Goal: Task Accomplishment & Management: Complete application form

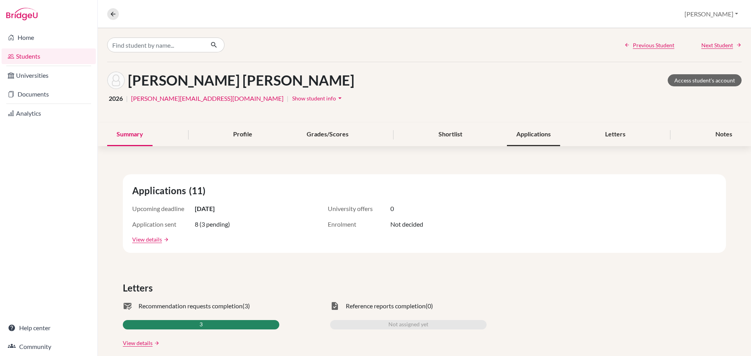
click at [512, 137] on div "Applications" at bounding box center [533, 134] width 53 height 23
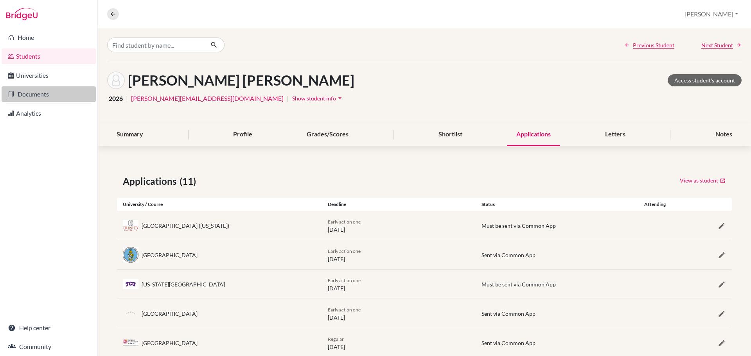
click at [31, 95] on link "Documents" at bounding box center [49, 94] width 94 height 16
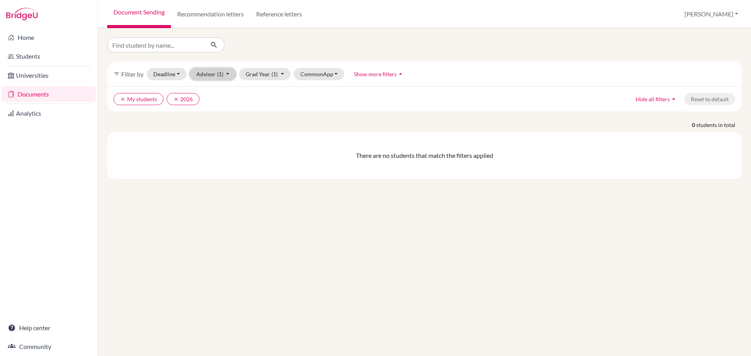
click at [226, 75] on button "Advisor (1)" at bounding box center [213, 74] width 47 height 12
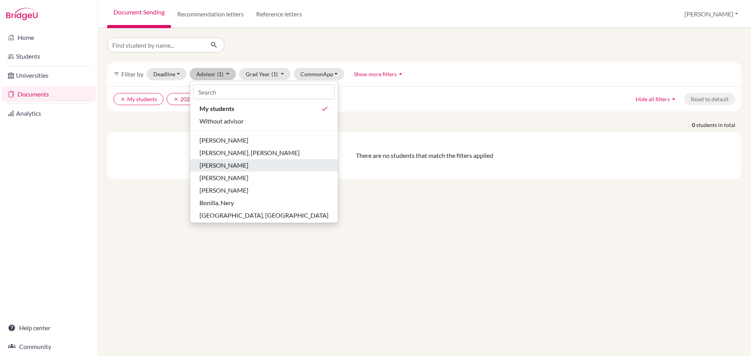
click at [227, 164] on span "Barnes, Greg" at bounding box center [223, 165] width 49 height 9
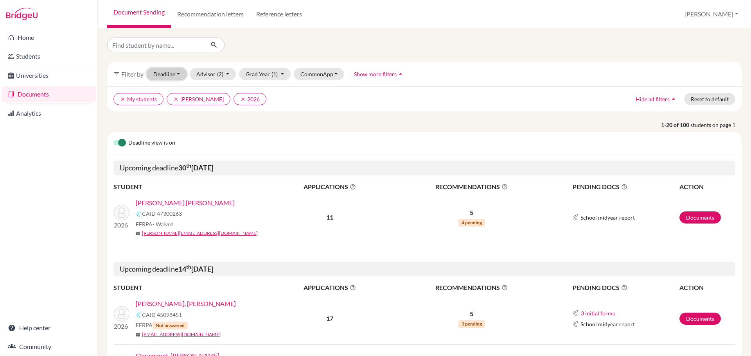
click at [178, 75] on button "Deadline - Select a date range Or double click for a single date selection Toda…" at bounding box center [167, 74] width 40 height 12
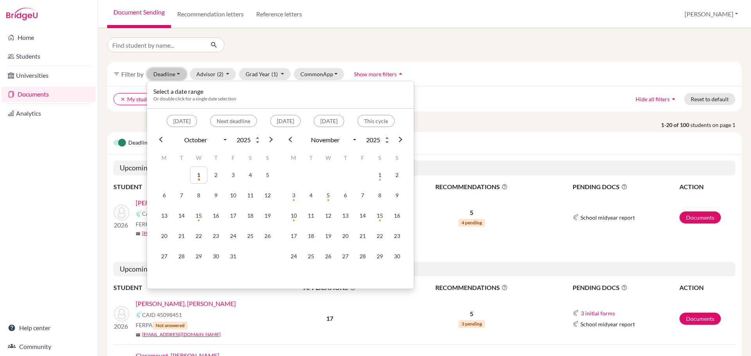
click at [178, 75] on button "Deadline - Select a date range Or double click for a single date selection Toda…" at bounding box center [167, 74] width 40 height 12
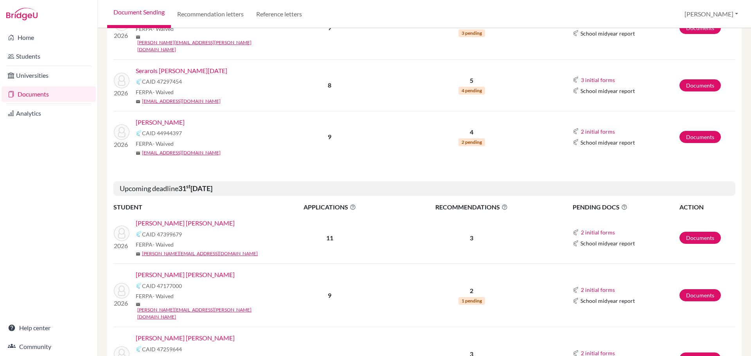
scroll to position [939, 0]
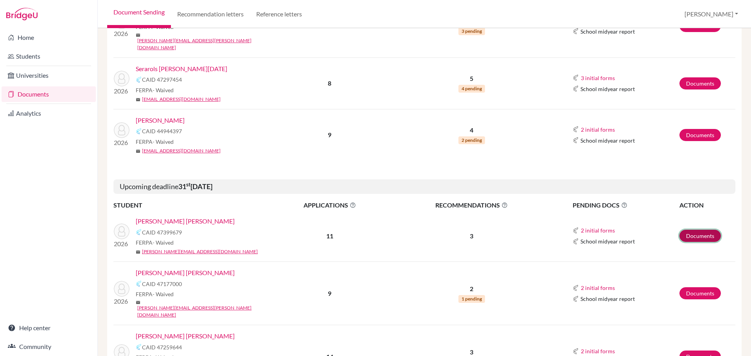
click at [693, 230] on link "Documents" at bounding box center [699, 236] width 41 height 12
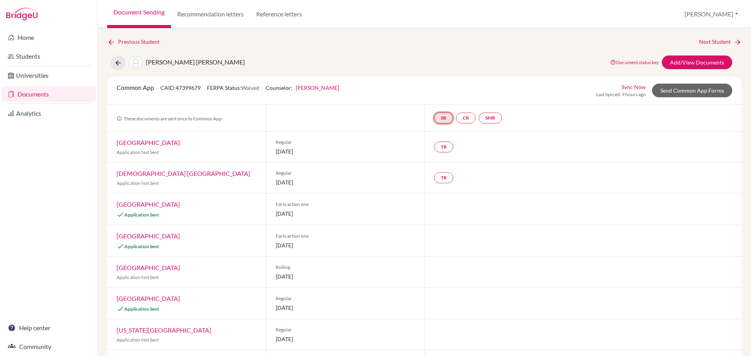
click at [438, 121] on link "SR" at bounding box center [443, 118] width 19 height 11
click at [438, 81] on h3 "School report" at bounding box center [443, 80] width 46 height 14
click at [440, 90] on div "School report Incomplete" at bounding box center [443, 98] width 46 height 22
click at [443, 116] on link "SR" at bounding box center [443, 118] width 19 height 11
click at [440, 93] on link "School report" at bounding box center [443, 94] width 33 height 7
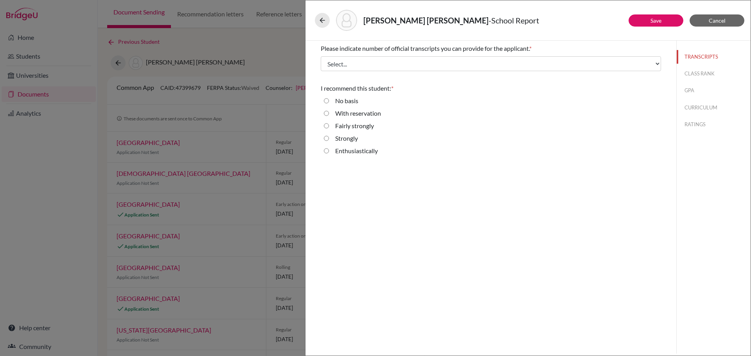
click at [325, 138] on input "Strongly" at bounding box center [326, 138] width 5 height 9
radio input "true"
click at [696, 75] on button "CLASS RANK" at bounding box center [714, 74] width 74 height 14
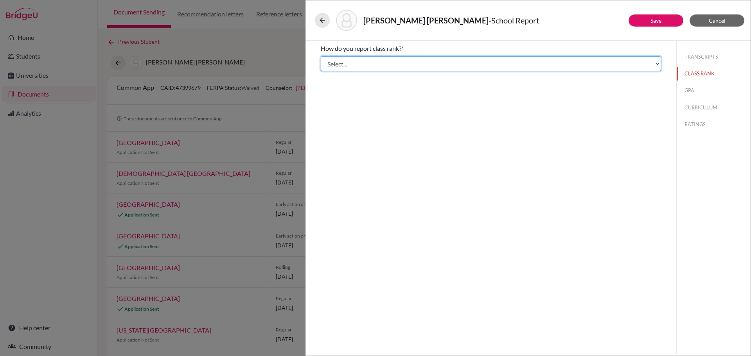
click at [481, 66] on select "Select... Exact Decile Quintile Quartile None" at bounding box center [491, 63] width 340 height 15
select select "2"
click at [321, 56] on select "Select... Exact Decile Quintile Quartile None" at bounding box center [491, 63] width 340 height 15
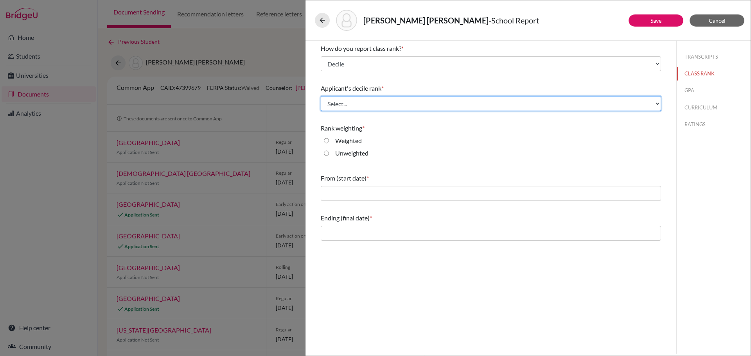
click at [460, 102] on select "Select... Top 10% Top 20% Top 30% Top 40% Top 50% Top 60% Top 70% Top 80% Top 9…" at bounding box center [491, 103] width 340 height 15
select select "6"
click at [321, 96] on select "Select... Top 10% Top 20% Top 30% Top 40% Top 50% Top 60% Top 70% Top 80% Top 9…" at bounding box center [491, 103] width 340 height 15
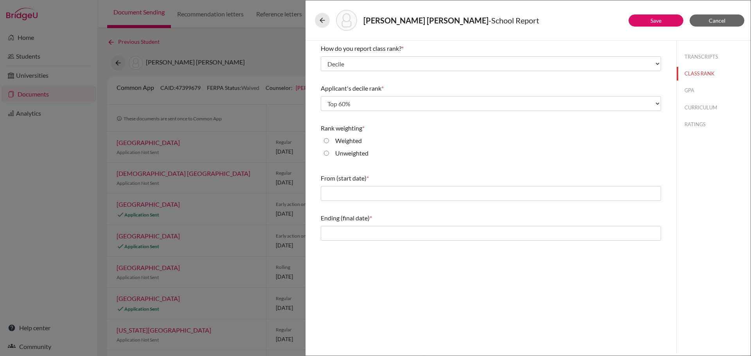
click at [327, 140] on input "Weighted" at bounding box center [326, 140] width 5 height 9
radio input "true"
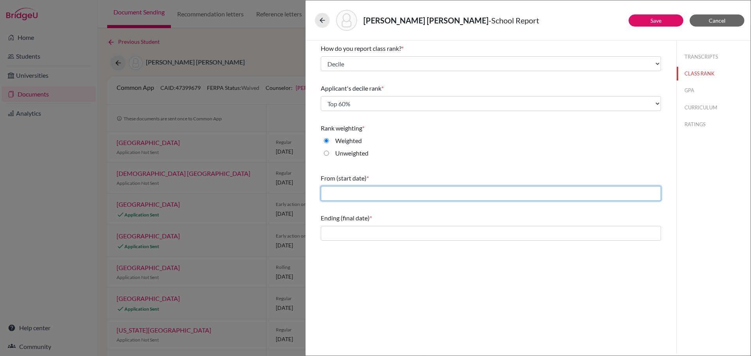
click at [394, 195] on input "text" at bounding box center [491, 193] width 340 height 15
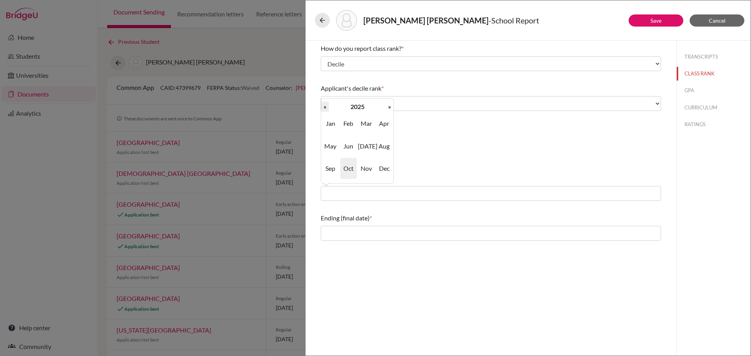
click at [326, 109] on th "«" at bounding box center [325, 107] width 8 height 10
click at [383, 147] on span "Aug" at bounding box center [384, 146] width 16 height 21
type input "08/2023"
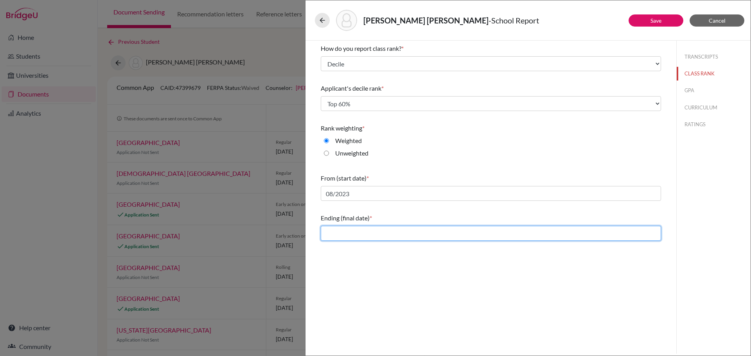
click at [357, 235] on input "text" at bounding box center [491, 233] width 340 height 15
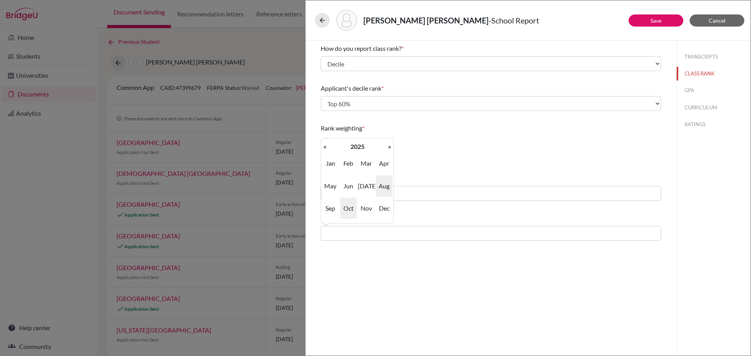
click at [382, 187] on span "Aug" at bounding box center [384, 186] width 16 height 21
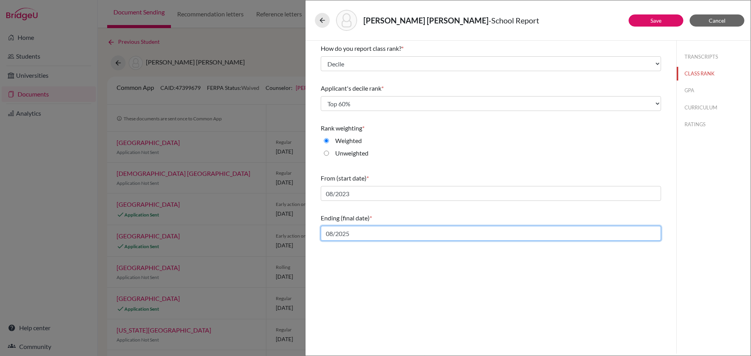
click at [368, 232] on input "08/2025" at bounding box center [491, 233] width 340 height 15
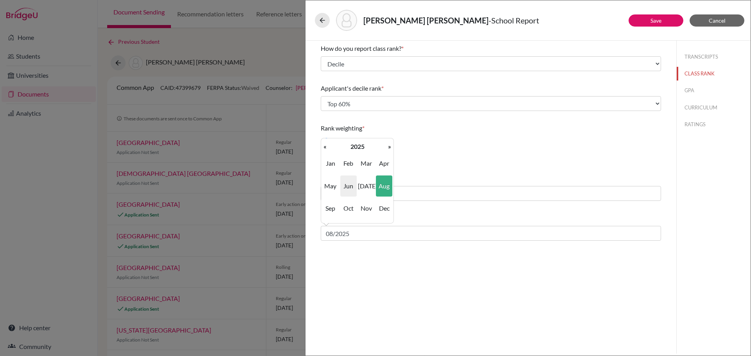
click at [349, 185] on span "Jun" at bounding box center [348, 186] width 16 height 21
type input "06/2025"
click at [686, 90] on button "GPA" at bounding box center [714, 91] width 74 height 14
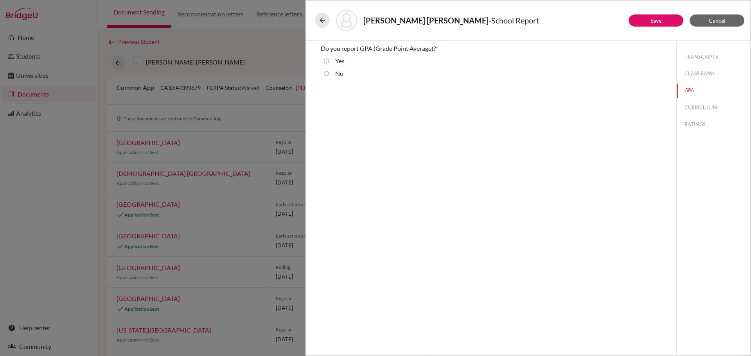
click at [325, 60] on input "Yes" at bounding box center [326, 60] width 5 height 9
radio input "true"
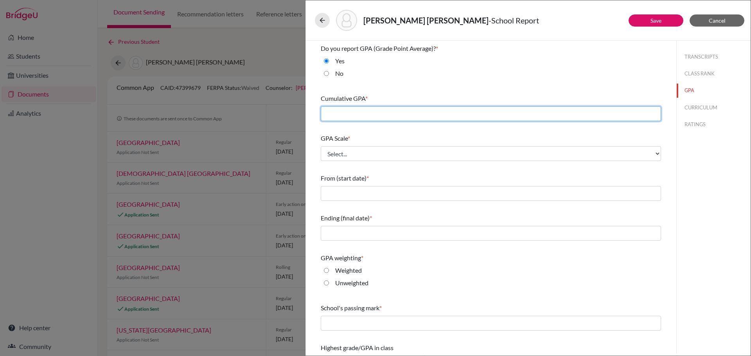
click at [350, 112] on input "text" at bounding box center [491, 113] width 340 height 15
type input "86.78"
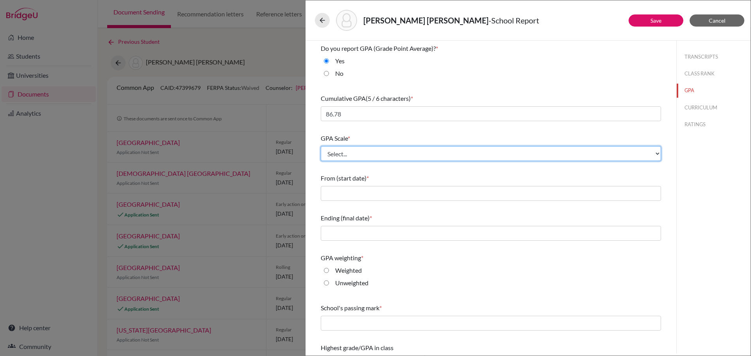
click at [356, 154] on select "Select... 4 5 6 7 8 9 10 11 12 13 14 15 16 17 18 19 20 100" at bounding box center [491, 153] width 340 height 15
select select "100"
click at [321, 146] on select "Select... 4 5 6 7 8 9 10 11 12 13 14 15 16 17 18 19 20 100" at bounding box center [491, 153] width 340 height 15
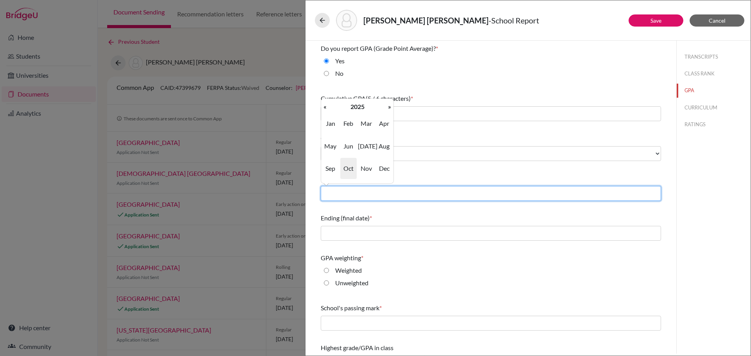
click at [411, 194] on input "text" at bounding box center [491, 193] width 340 height 15
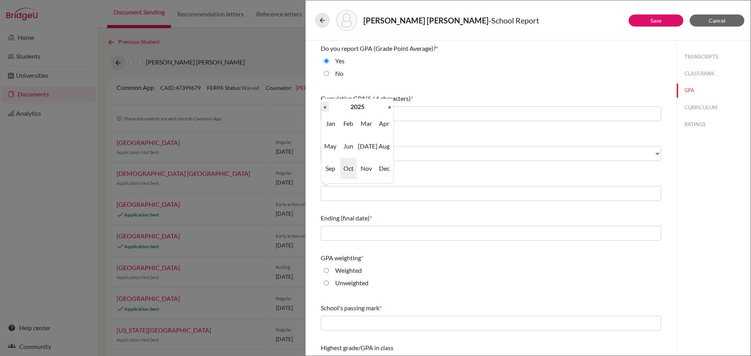
click at [325, 108] on th "«" at bounding box center [325, 107] width 8 height 10
click at [380, 147] on span "Aug" at bounding box center [384, 146] width 16 height 21
type input "08/2023"
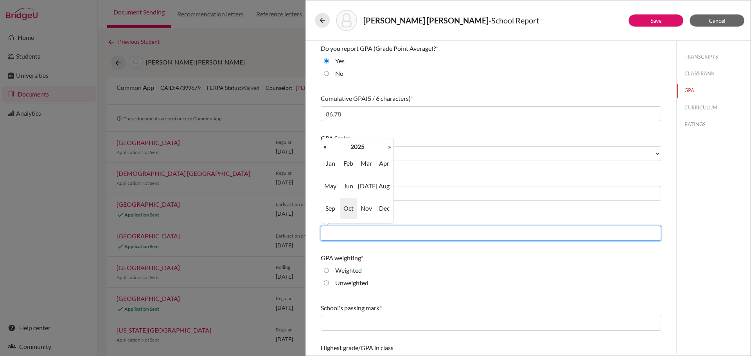
click at [368, 235] on input "text" at bounding box center [491, 233] width 340 height 15
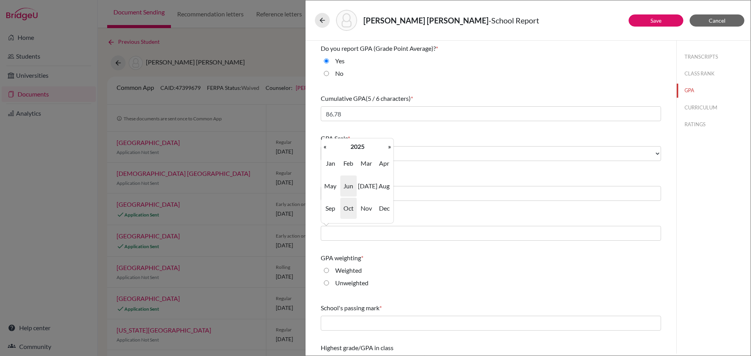
click at [349, 186] on span "Jun" at bounding box center [348, 186] width 16 height 21
type input "06/2025"
click at [328, 266] on input "Weighted" at bounding box center [326, 270] width 5 height 9
radio input "true"
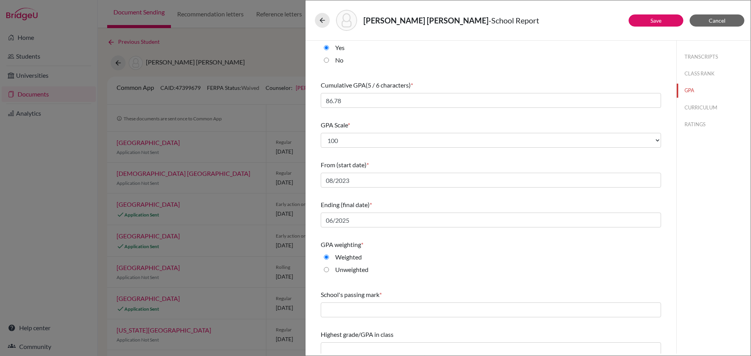
scroll to position [20, 0]
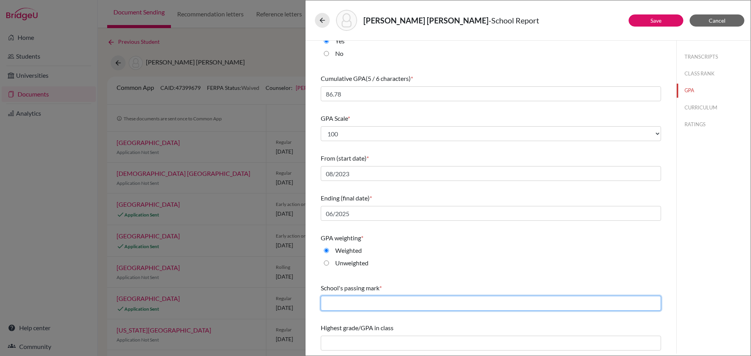
click at [421, 305] on input "text" at bounding box center [491, 303] width 340 height 15
type input "65"
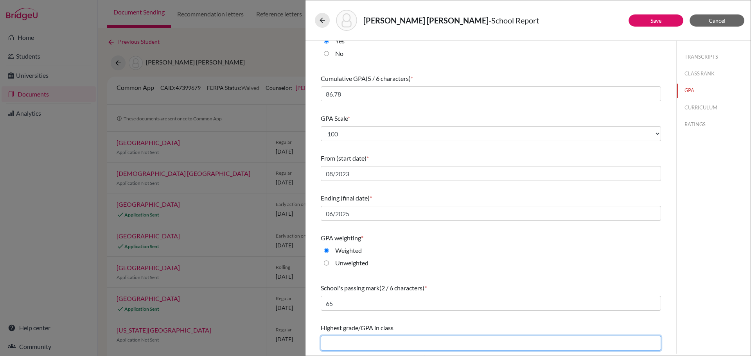
click at [415, 344] on input "text" at bounding box center [491, 343] width 340 height 15
type input "99.43"
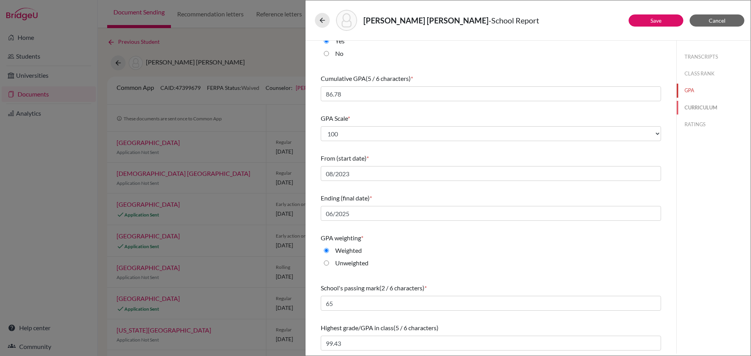
click at [697, 108] on button "CURRICULUM" at bounding box center [714, 108] width 74 height 14
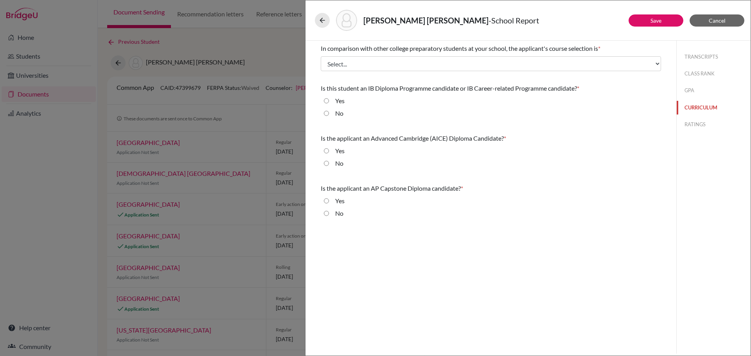
scroll to position [0, 0]
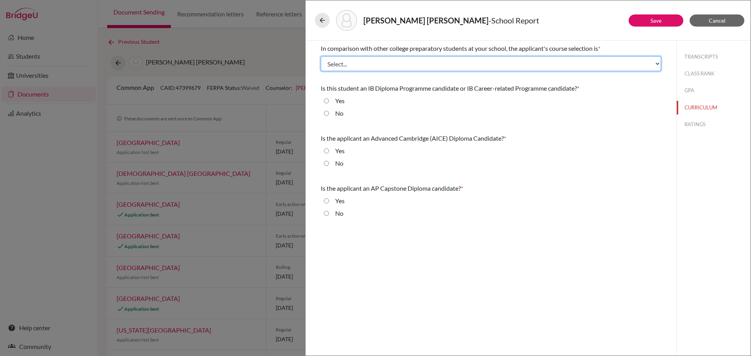
click at [480, 65] on select "Select... Less than demanding Average Demanding Very demanding Most demanding P…" at bounding box center [491, 63] width 340 height 15
click at [411, 64] on select "Select... Less than demanding Average Demanding Very demanding Most demanding P…" at bounding box center [491, 63] width 340 height 15
select select "2"
click at [321, 56] on select "Select... Less than demanding Average Demanding Very demanding Most demanding P…" at bounding box center [491, 63] width 340 height 15
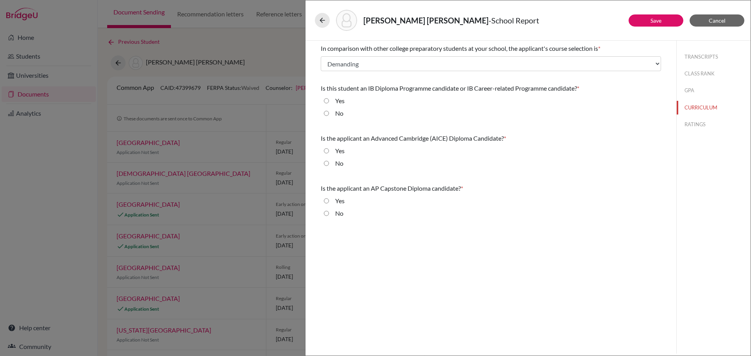
click at [328, 113] on input "No" at bounding box center [326, 113] width 5 height 9
radio input "true"
click at [325, 165] on input "No" at bounding box center [326, 163] width 5 height 9
radio input "true"
click at [326, 213] on input "No" at bounding box center [326, 213] width 5 height 9
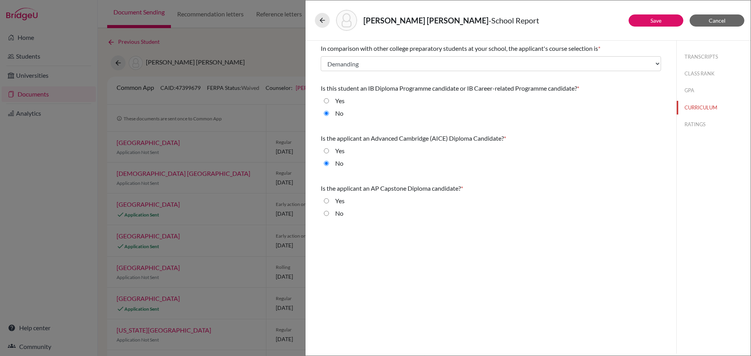
radio input "true"
click at [691, 125] on button "RATINGS" at bounding box center [714, 125] width 74 height 14
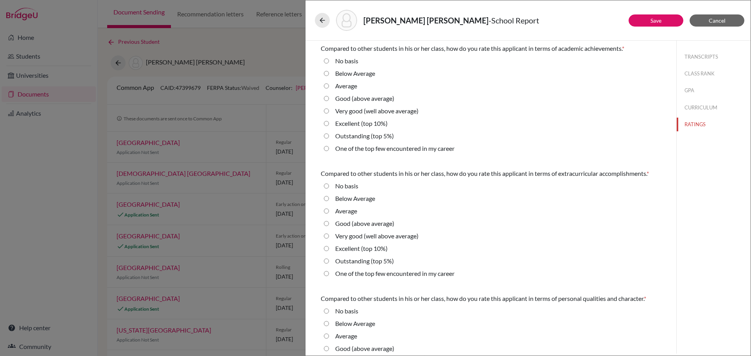
click at [326, 99] on average\) "Good (above average)" at bounding box center [326, 98] width 5 height 9
radio average\) "true"
click at [325, 85] on input "Average" at bounding box center [326, 85] width 5 height 9
radio input "true"
click at [325, 236] on average\) "Very good (well above average)" at bounding box center [326, 236] width 5 height 9
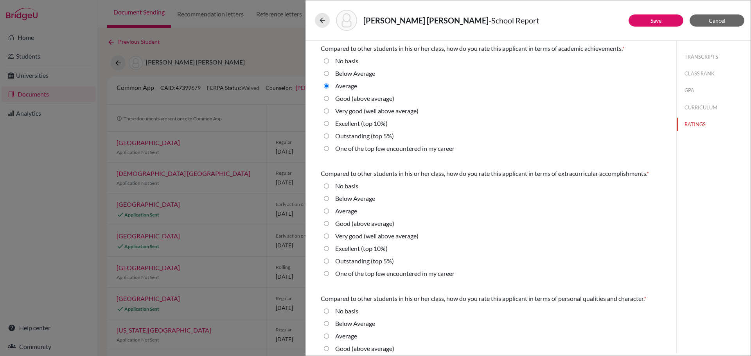
radio average\) "true"
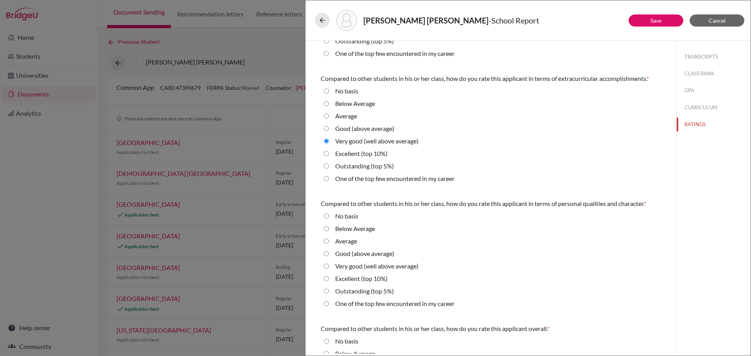
scroll to position [117, 0]
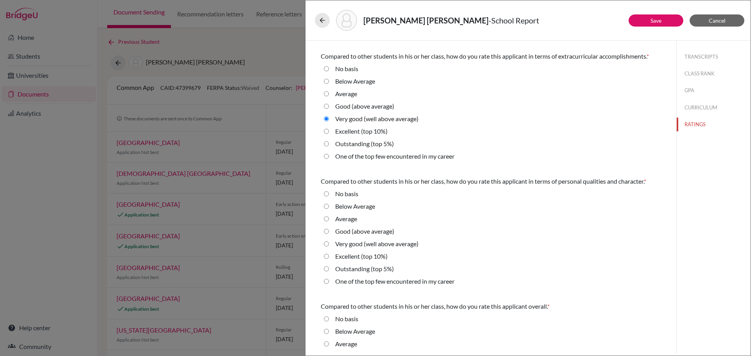
click at [327, 243] on average\) "Very good (well above average)" at bounding box center [326, 243] width 5 height 9
radio average\) "true"
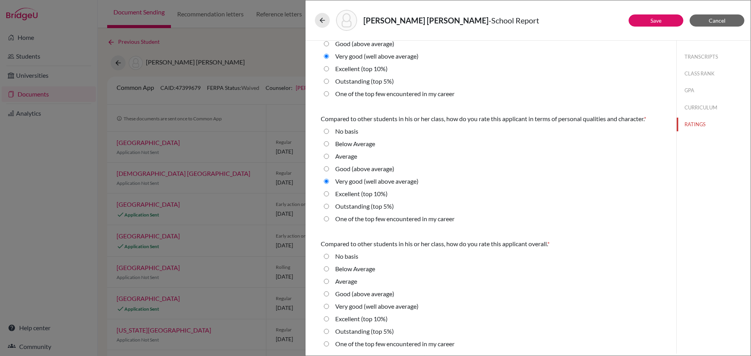
scroll to position [181, 0]
click at [325, 304] on average\) "Very good (well above average)" at bounding box center [326, 305] width 5 height 9
radio average\) "true"
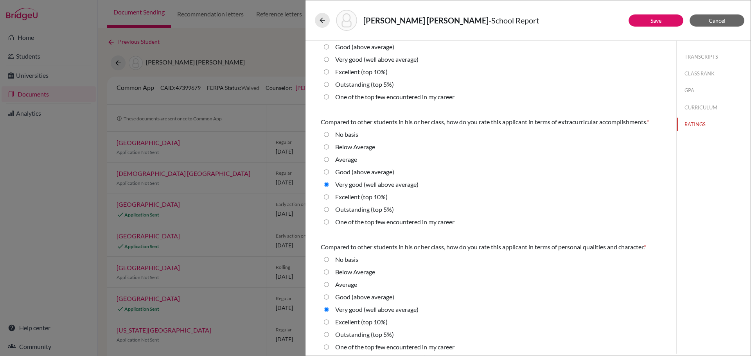
scroll to position [0, 0]
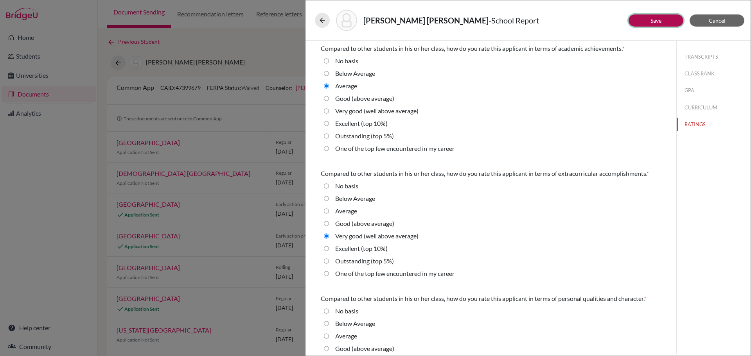
click at [643, 18] on button "Save" at bounding box center [656, 20] width 55 height 12
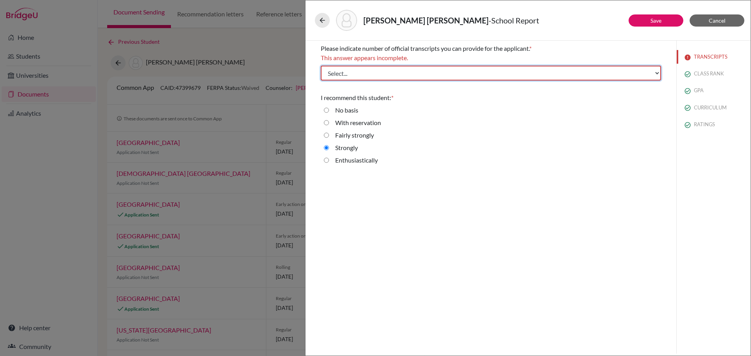
click at [604, 75] on select "Select... 1 2 3 4" at bounding box center [491, 73] width 340 height 15
select select "1"
click at [321, 66] on select "Select... 1 2 3 4" at bounding box center [491, 73] width 340 height 15
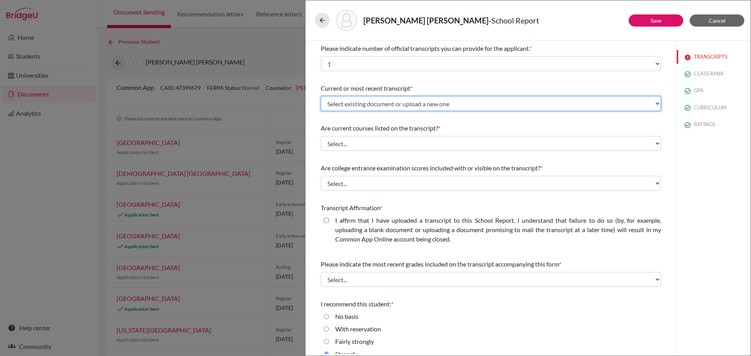
click at [539, 99] on select "Select existing document or upload a new one Initial Transcript Alessandra Ange…" at bounding box center [491, 103] width 340 height 15
select select "665720"
click at [321, 96] on select "Select existing document or upload a new one Initial Transcript Alessandra Ange…" at bounding box center [491, 103] width 340 height 15
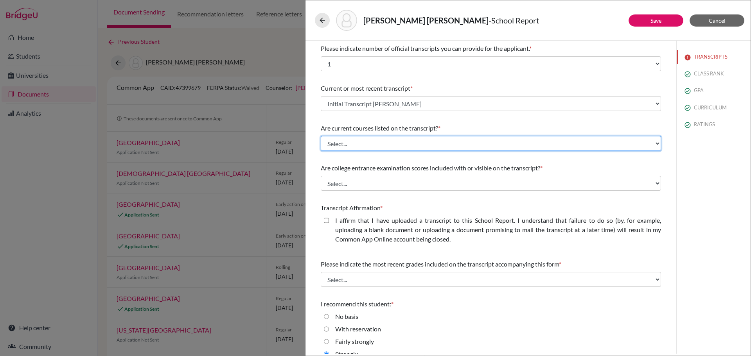
click at [508, 143] on select "Select... Yes No" at bounding box center [491, 143] width 340 height 15
select select "0"
click at [321, 136] on select "Select... Yes No" at bounding box center [491, 143] width 340 height 15
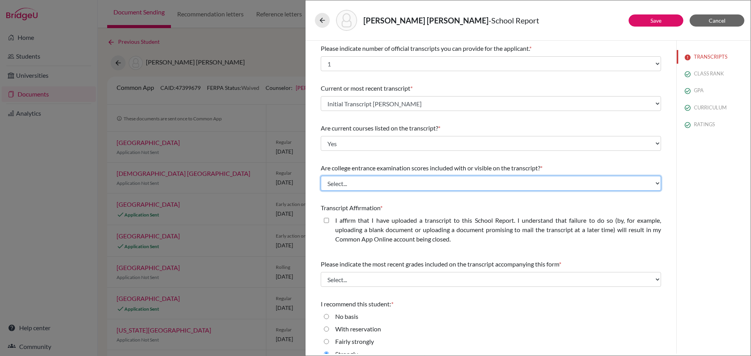
click at [496, 185] on select "Select... Yes No" at bounding box center [491, 183] width 340 height 15
select select "1"
click at [321, 176] on select "Select... Yes No" at bounding box center [491, 183] width 340 height 15
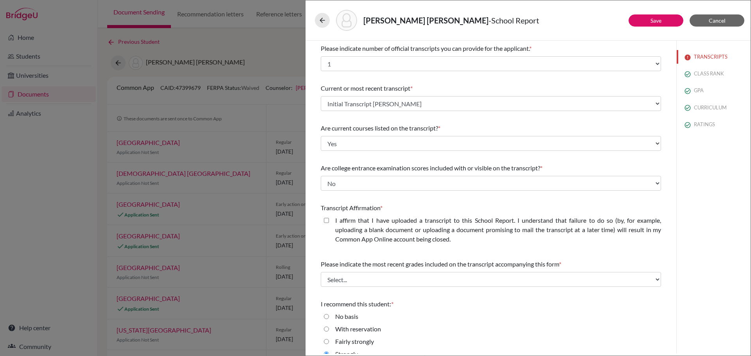
click at [325, 221] on closed\ "I affirm that I have uploaded a transcript to this School Report. I understand …" at bounding box center [326, 220] width 5 height 9
checkbox closed\ "true"
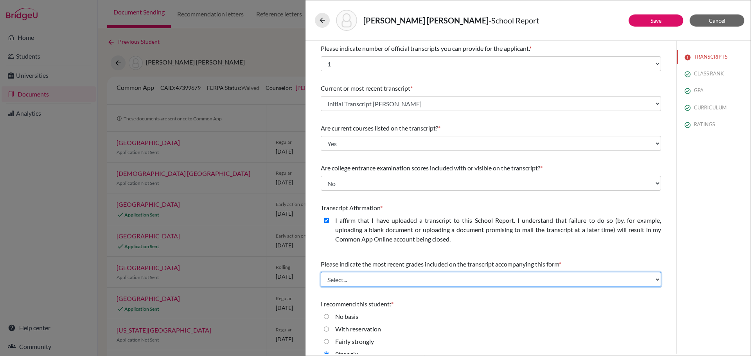
click at [450, 279] on select "Select... Final junior year grades 1st Quarter senior year grades 2nd Quarter/1…" at bounding box center [491, 279] width 340 height 15
select select "0"
click at [321, 272] on select "Select... Final junior year grades 1st Quarter senior year grades 2nd Quarter/1…" at bounding box center [491, 279] width 340 height 15
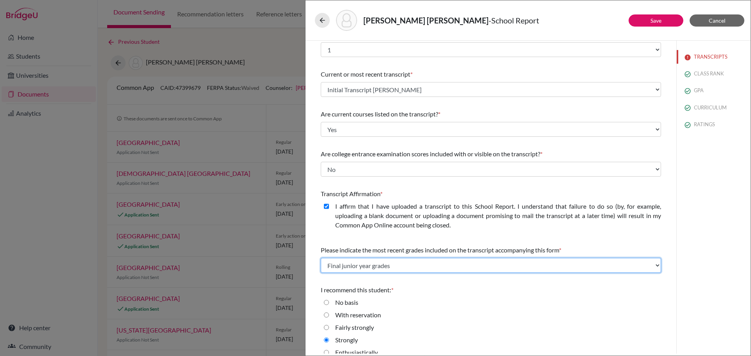
scroll to position [24, 0]
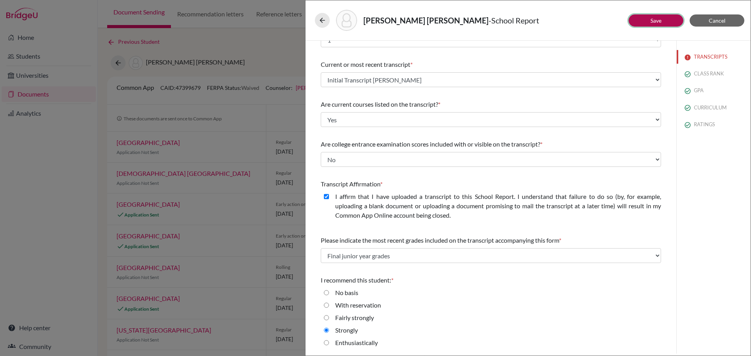
click at [651, 20] on link "Save" at bounding box center [655, 20] width 11 height 7
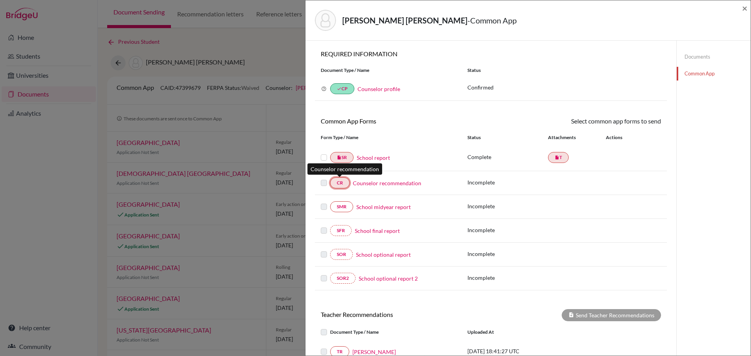
click at [340, 183] on link "CR" at bounding box center [340, 183] width 20 height 11
click at [365, 185] on link "Counselor recommendation" at bounding box center [387, 183] width 68 height 8
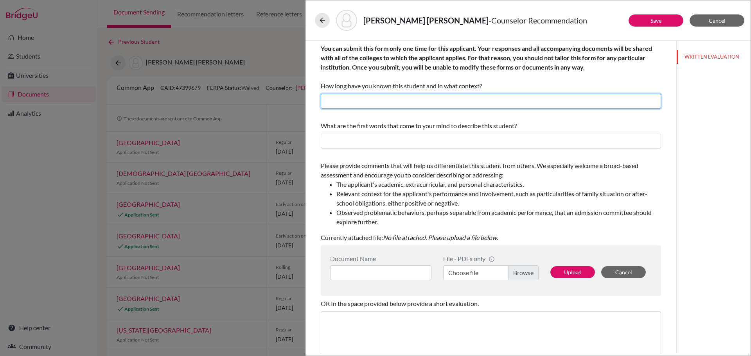
click at [394, 101] on input "text" at bounding box center [491, 101] width 340 height 15
type input "1"
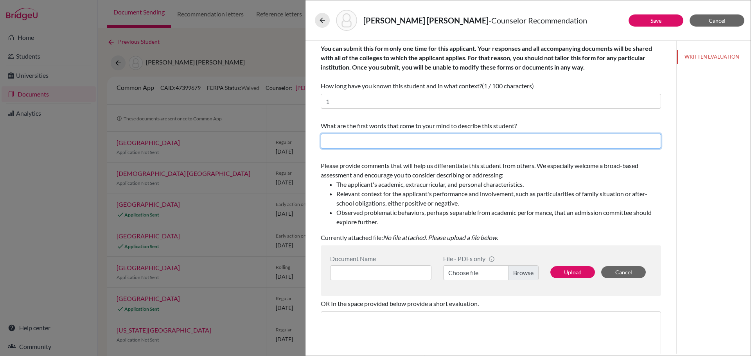
click at [404, 141] on input "text" at bounding box center [491, 141] width 340 height 15
type input "Driven, Charismatic, Compassionate, Resilient"
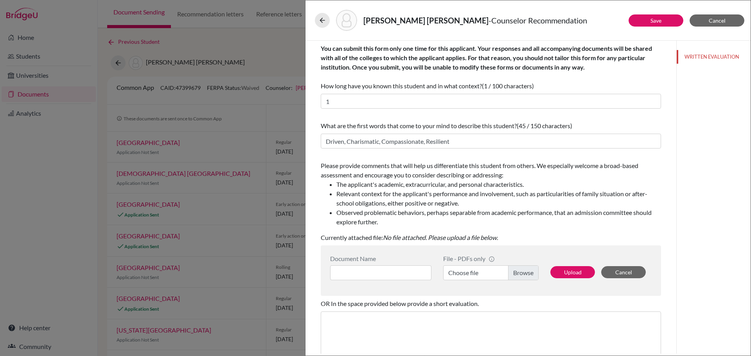
click at [517, 273] on label "Choose file" at bounding box center [490, 273] width 95 height 15
click at [517, 273] on input "Choose file" at bounding box center [490, 273] width 95 height 15
click at [483, 270] on label "Choose file" at bounding box center [490, 273] width 95 height 15
click at [483, 270] on input "Choose file" at bounding box center [490, 273] width 95 height 15
click at [373, 269] on input at bounding box center [380, 273] width 101 height 15
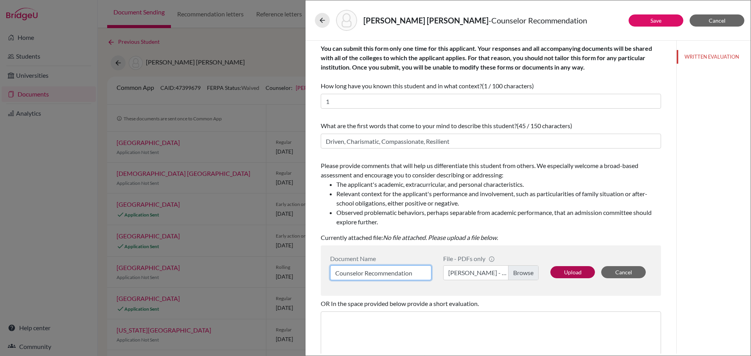
type input "Counselor Recommendation"
click at [565, 271] on button "Upload" at bounding box center [572, 272] width 45 height 12
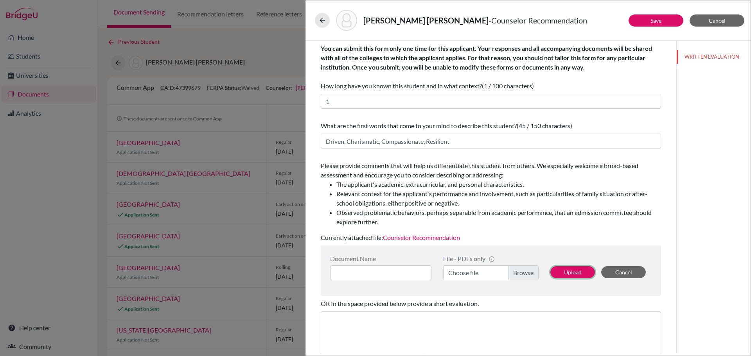
scroll to position [79, 0]
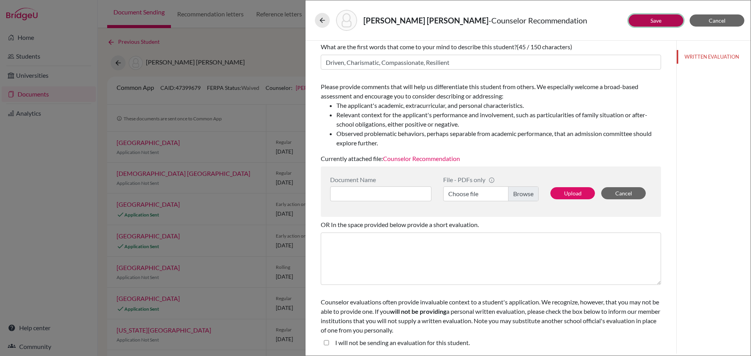
click at [654, 18] on link "Save" at bounding box center [655, 20] width 11 height 7
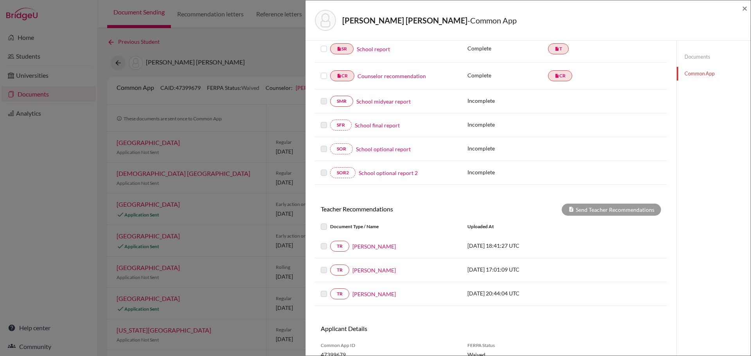
scroll to position [143, 0]
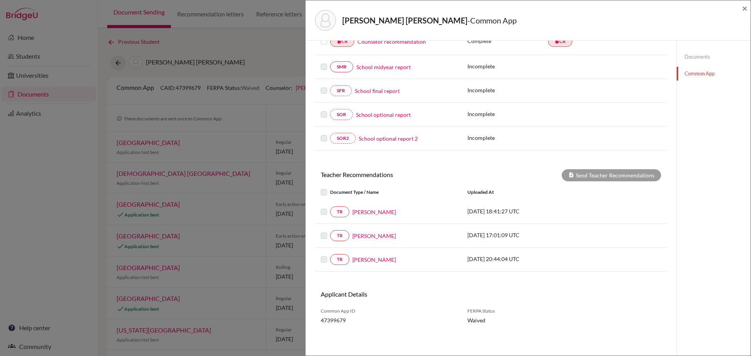
click at [330, 188] on label at bounding box center [330, 188] width 0 height 0
click at [330, 207] on label at bounding box center [330, 207] width 0 height 0
click at [463, 174] on h6 "Teacher Recommendations" at bounding box center [403, 174] width 176 height 7
click at [330, 207] on label at bounding box center [330, 207] width 0 height 0
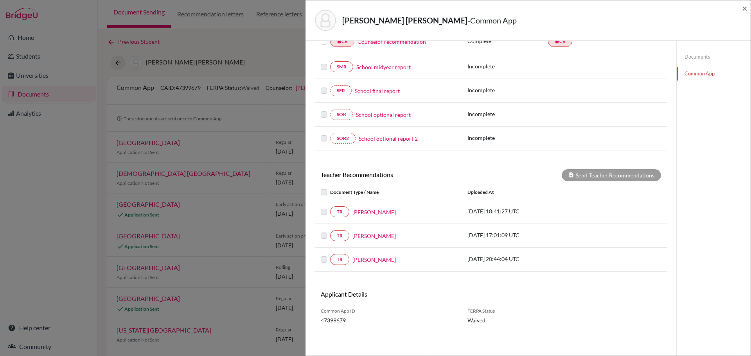
click at [386, 186] on div "Document Type / Name Uploaded at" at bounding box center [491, 193] width 352 height 16
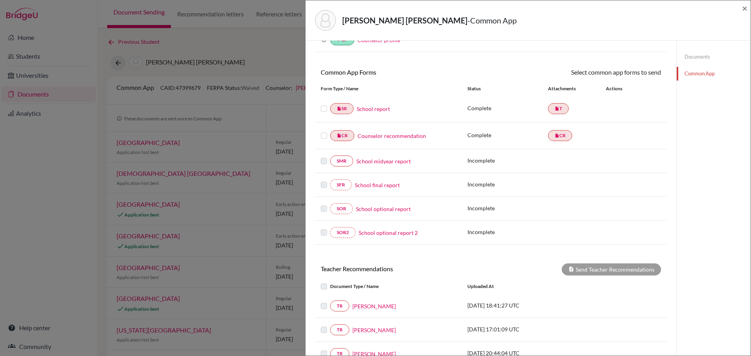
scroll to position [0, 0]
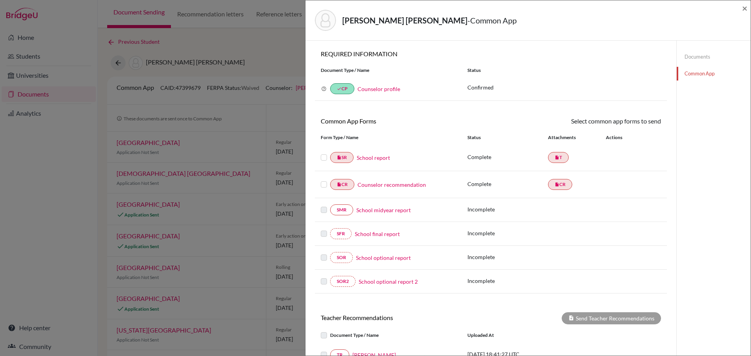
click at [422, 79] on div "Why am I being asked to do this? Confirming your Common App counselor profile e…" at bounding box center [491, 89] width 352 height 24
click at [422, 126] on div "Common App Forms Select common app forms to send These documents will be sent t…" at bounding box center [491, 122] width 352 height 11
click at [323, 88] on icon at bounding box center [323, 88] width 5 height 5
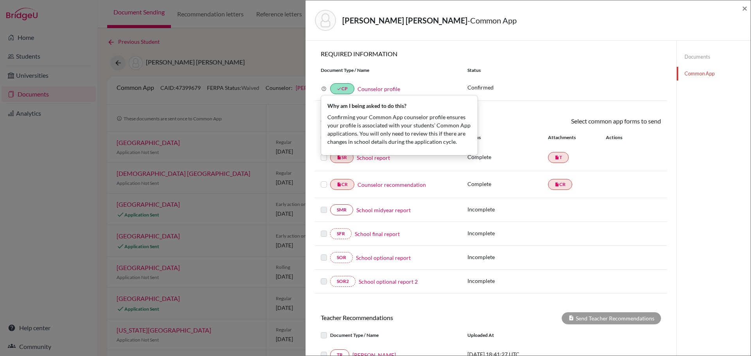
click at [410, 92] on div "Why am I being asked to do this? Confirming your Common App counselor profile e…" at bounding box center [388, 88] width 147 height 11
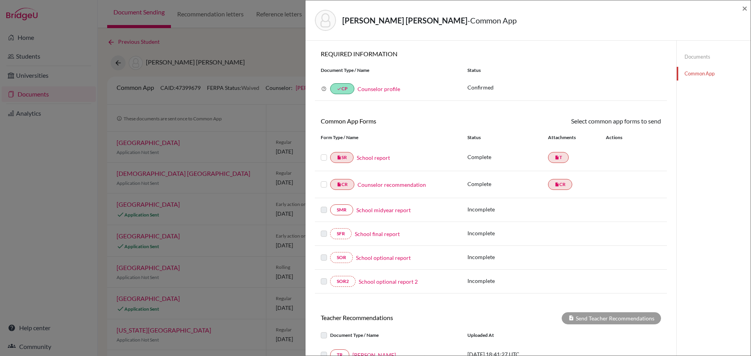
click at [389, 90] on link "Counselor profile" at bounding box center [378, 89] width 43 height 7
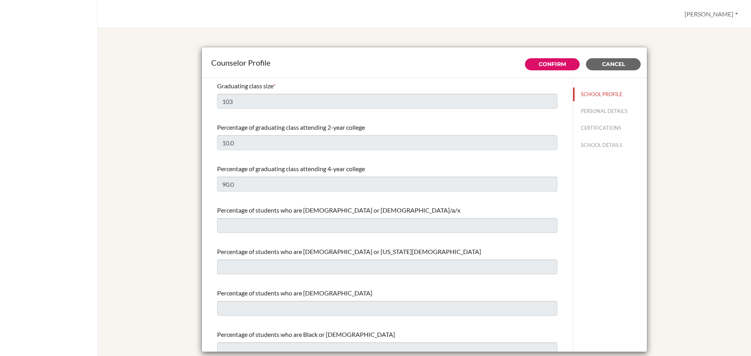
select select "0"
select select "350349"
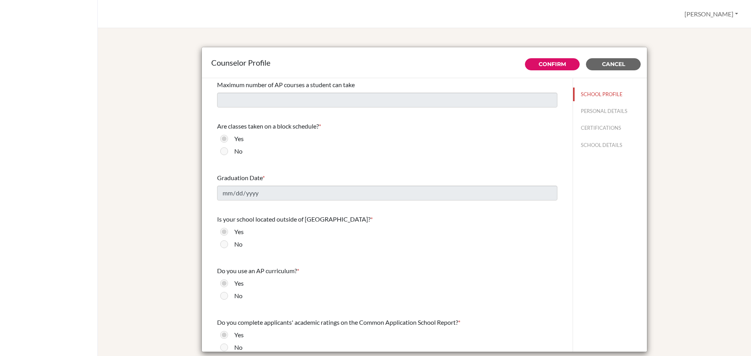
scroll to position [665, 0]
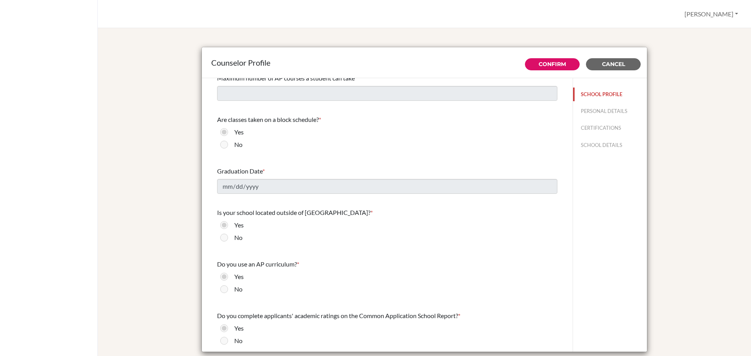
click at [583, 95] on button "SCHOOL PROFILE" at bounding box center [610, 95] width 74 height 14
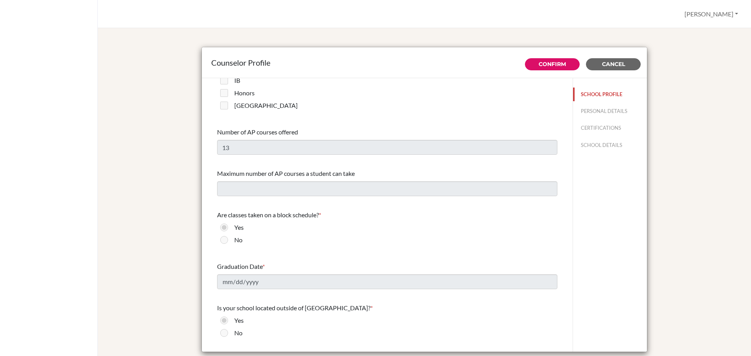
scroll to position [587, 0]
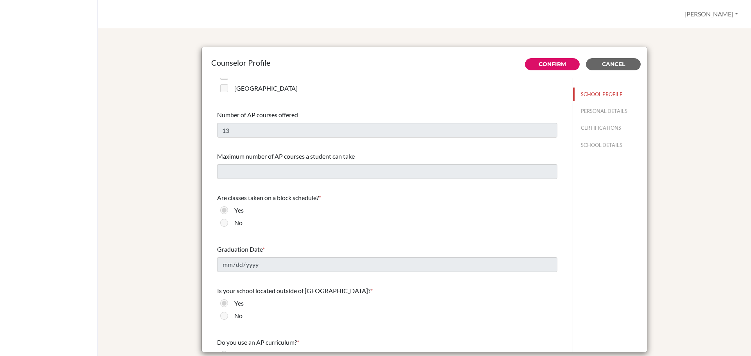
click at [280, 210] on div "Yes" at bounding box center [387, 212] width 340 height 13
click at [586, 108] on button "PERSONAL DETAILS" at bounding box center [610, 111] width 74 height 14
type input "[PERSON_NAME]"
type input "Barnes"
type input "HS Director / Senior Advisor"
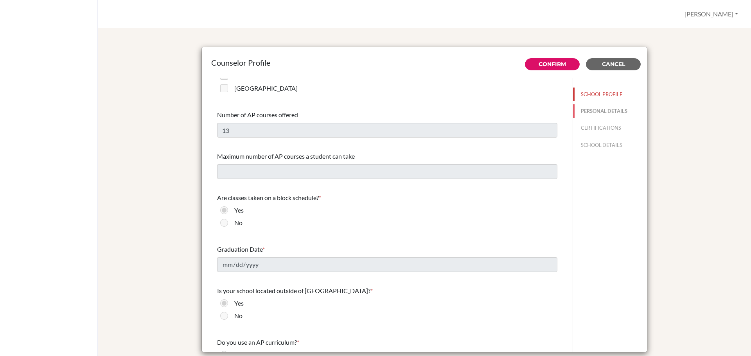
type input "503.252-883-00"
type input "luna.fernanda@amschool.edu.sv"
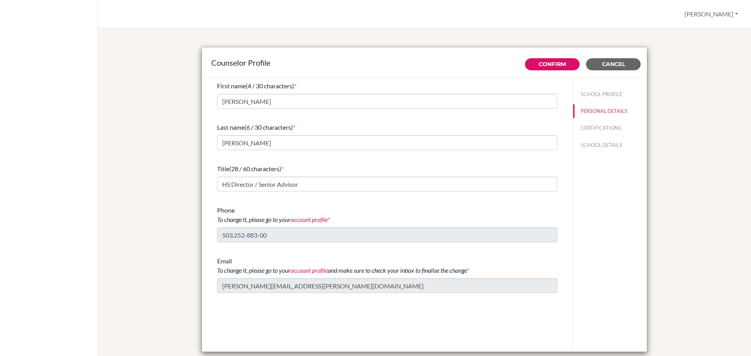
click at [304, 220] on link "account profile" at bounding box center [309, 219] width 37 height 7
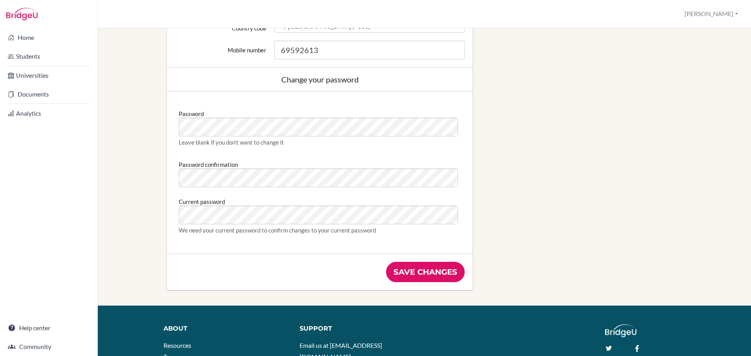
scroll to position [430, 0]
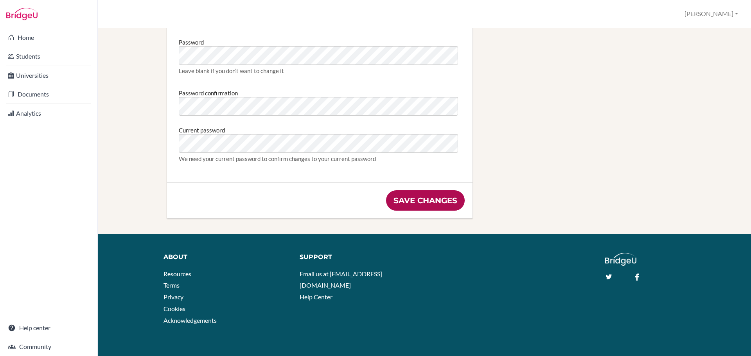
click at [410, 206] on input "Save changes" at bounding box center [425, 200] width 79 height 20
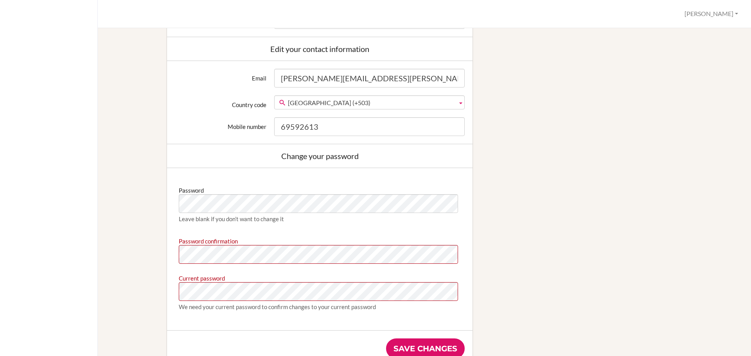
scroll to position [352, 0]
click at [545, 200] on div "Edit profile We couldn't register you: Password confirmation doesn't match Pass…" at bounding box center [424, 53] width 627 height 657
click at [422, 345] on input "Save changes" at bounding box center [425, 348] width 79 height 20
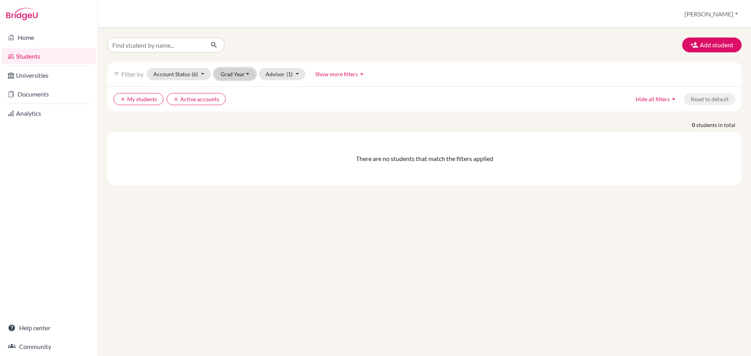
click at [238, 74] on button "Grad Year" at bounding box center [235, 74] width 42 height 12
click at [241, 90] on div "2026" at bounding box center [237, 90] width 27 height 9
click at [287, 72] on button "Advisor (1)" at bounding box center [291, 74] width 47 height 12
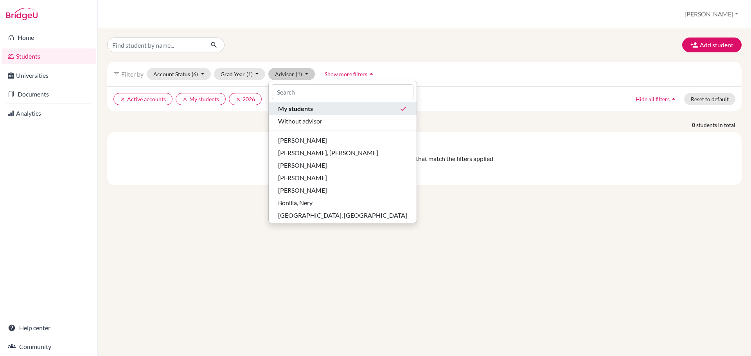
click at [291, 107] on span "My students" at bounding box center [295, 108] width 35 height 9
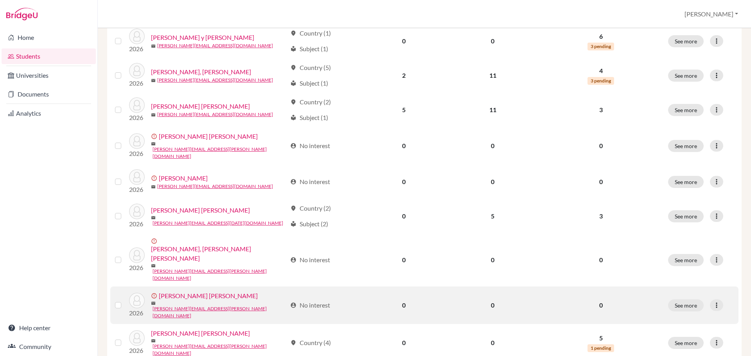
scroll to position [226, 0]
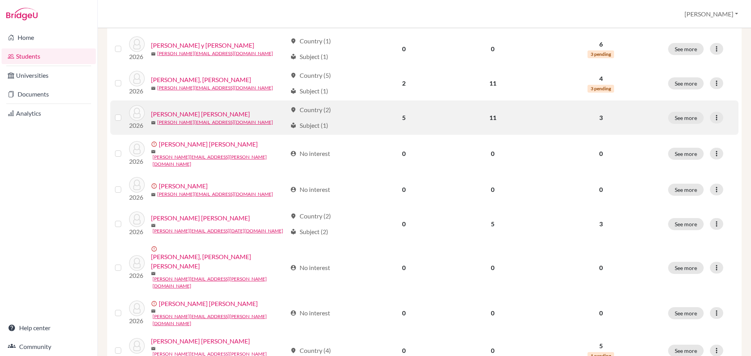
click at [211, 115] on link "[PERSON_NAME] [PERSON_NAME]" at bounding box center [200, 114] width 99 height 9
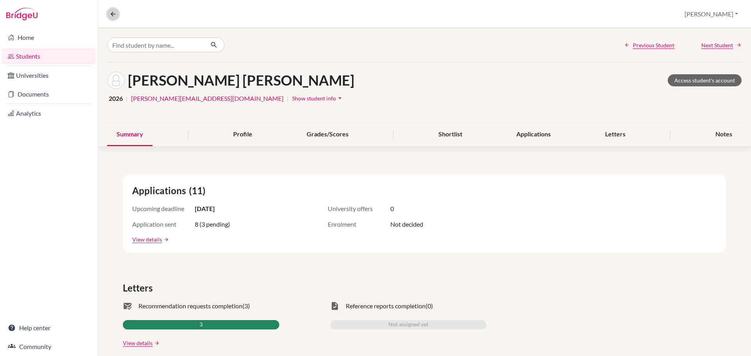
click at [111, 15] on icon at bounding box center [113, 14] width 7 height 7
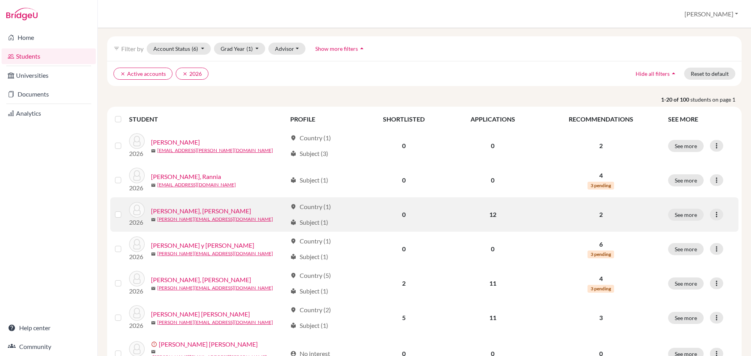
scroll to position [39, 0]
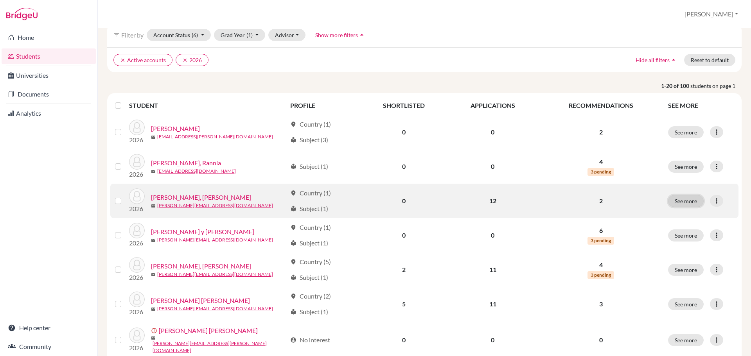
click at [675, 201] on button "See more" at bounding box center [686, 201] width 36 height 12
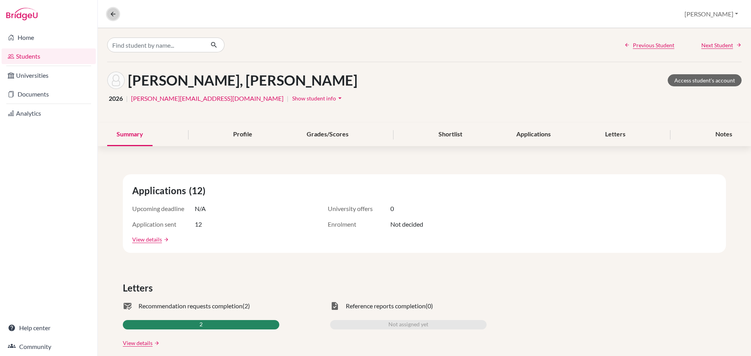
click at [114, 12] on icon at bounding box center [113, 14] width 7 height 7
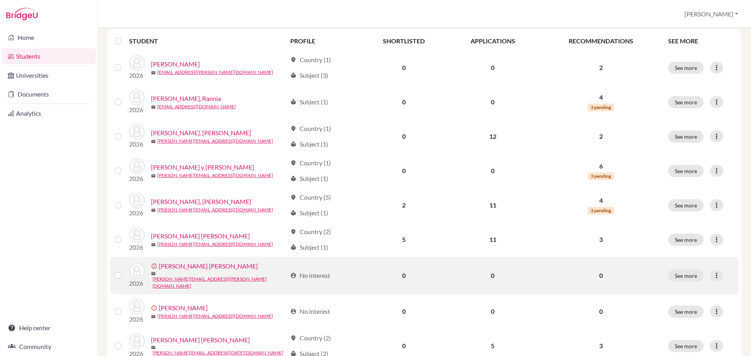
scroll to position [117, 0]
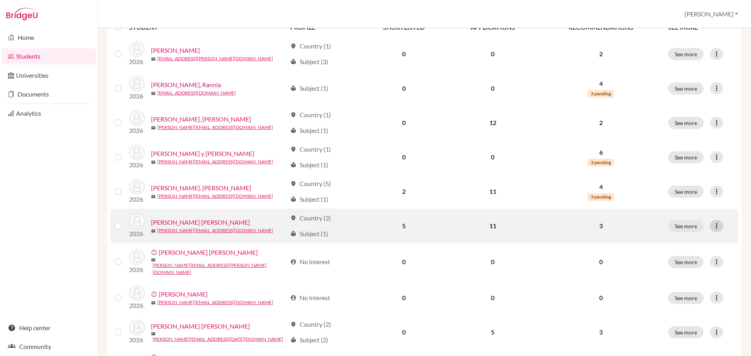
click at [713, 224] on icon at bounding box center [717, 226] width 8 height 8
click at [244, 236] on div "2026 Angelucci Maestre, Alessandra mail angelucci.alessandra@eastudents.edu.sv" at bounding box center [204, 226] width 163 height 25
click at [192, 222] on link "[PERSON_NAME] [PERSON_NAME]" at bounding box center [200, 222] width 99 height 9
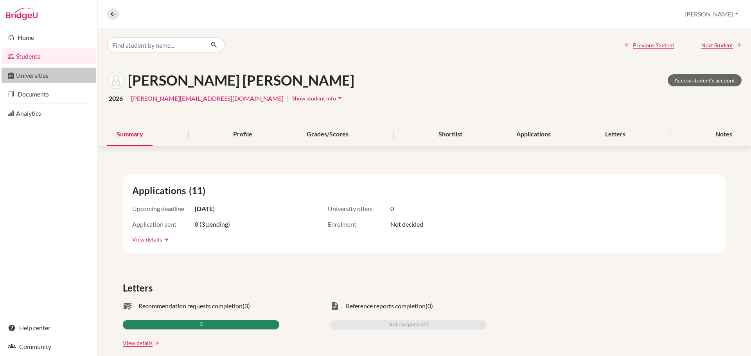
click at [29, 79] on link "Universities" at bounding box center [49, 76] width 94 height 16
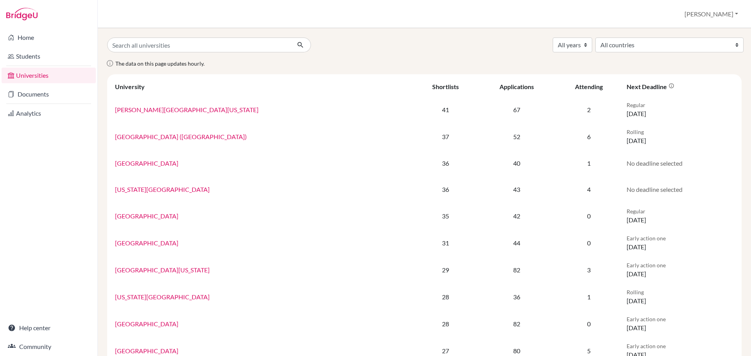
click at [31, 95] on link "Documents" at bounding box center [49, 94] width 94 height 16
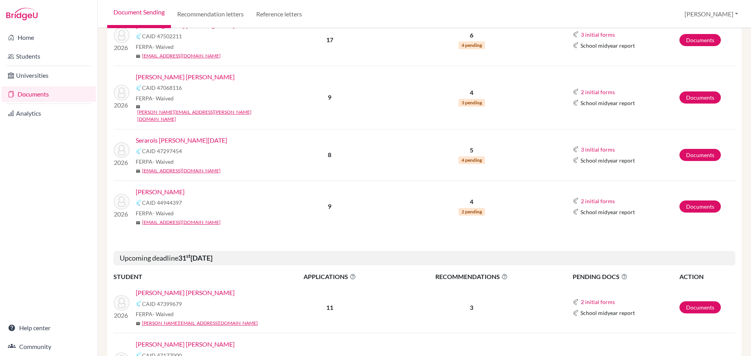
scroll to position [939, 0]
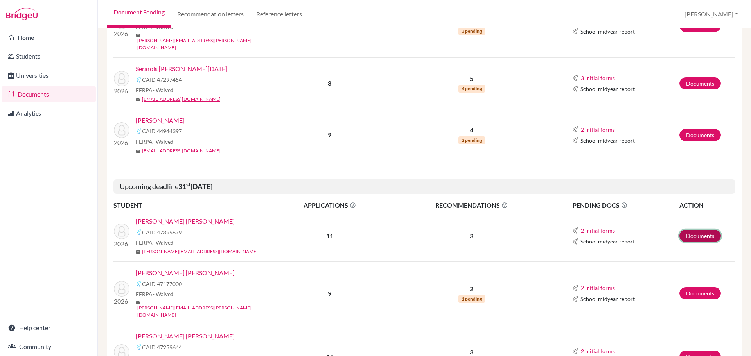
click at [693, 230] on link "Documents" at bounding box center [699, 236] width 41 height 12
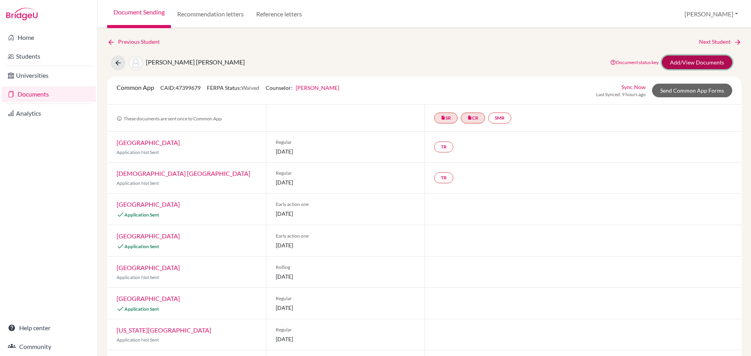
click at [673, 59] on link "Add/View Documents" at bounding box center [697, 63] width 70 height 14
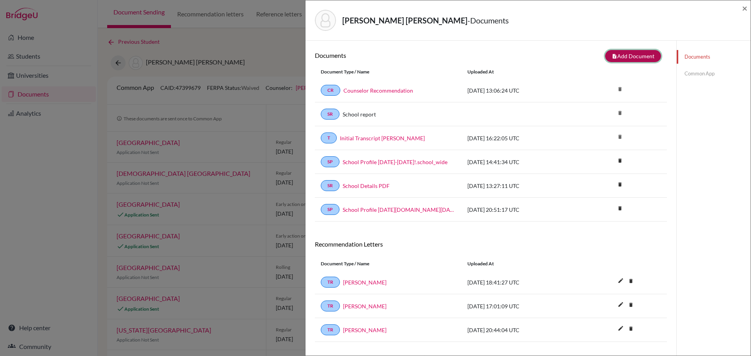
click at [626, 55] on button "note_add Add Document" at bounding box center [633, 56] width 56 height 12
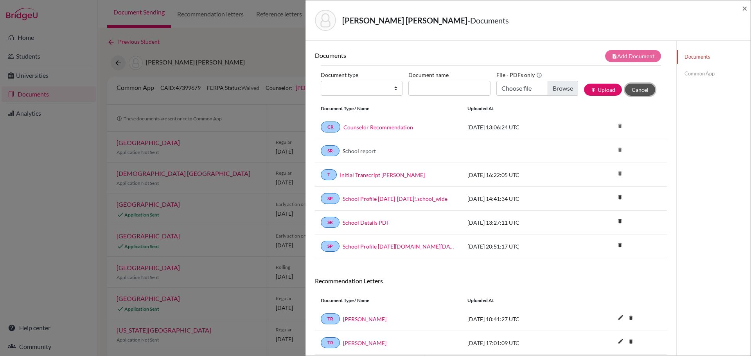
click at [632, 86] on button "Cancel" at bounding box center [640, 90] width 30 height 12
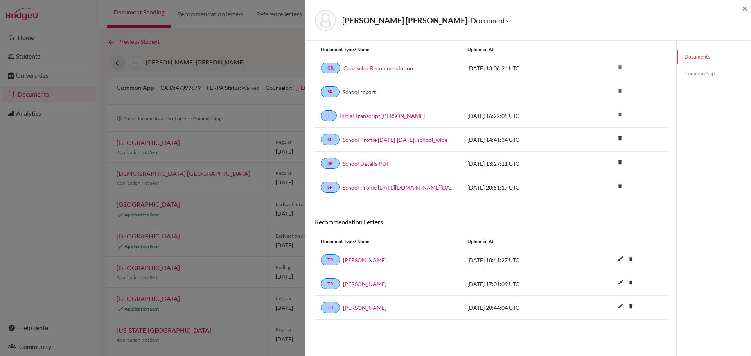
scroll to position [41, 0]
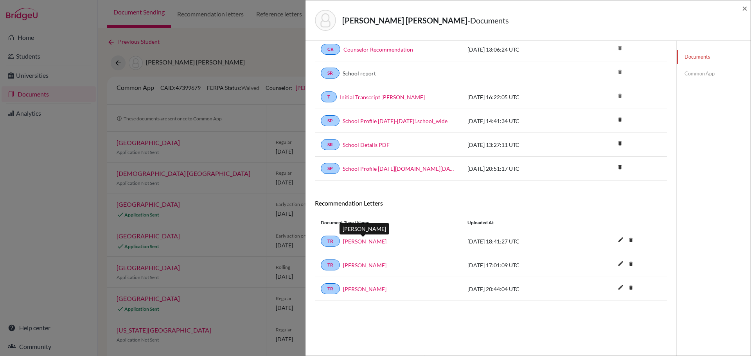
click at [360, 241] on link "[PERSON_NAME]" at bounding box center [364, 241] width 43 height 8
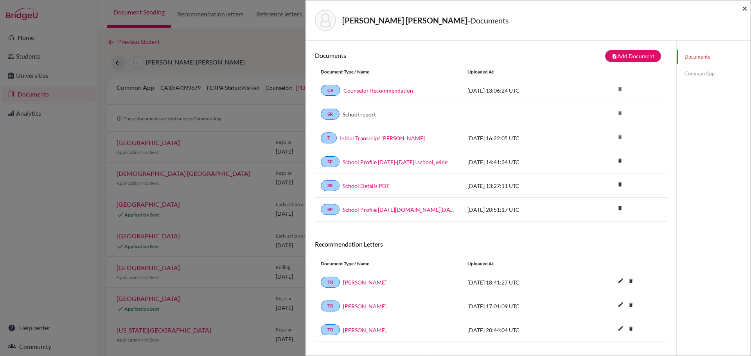
click at [744, 8] on span "×" at bounding box center [744, 7] width 5 height 11
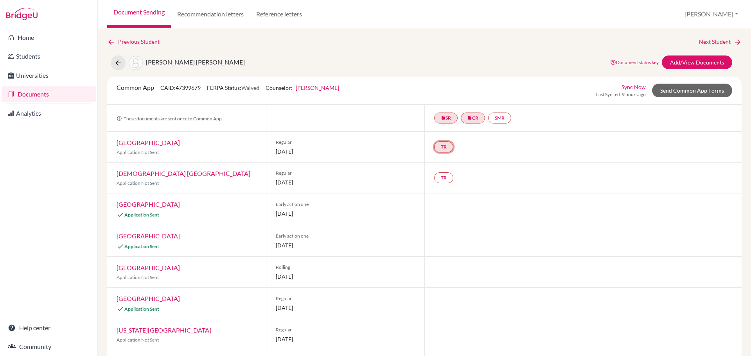
click at [441, 148] on link "TR" at bounding box center [443, 147] width 19 height 11
click at [428, 118] on h3 "Teacher recommendation" at bounding box center [442, 117] width 77 height 14
click at [221, 151] on p "Application Not Sent" at bounding box center [187, 152] width 140 height 7
click at [684, 61] on link "Add/View Documents" at bounding box center [697, 63] width 70 height 14
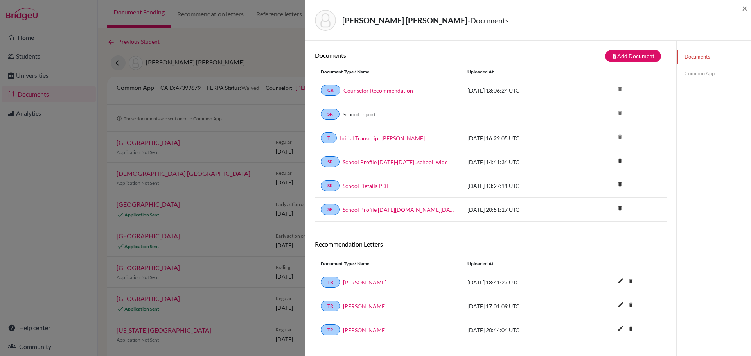
click at [688, 74] on link "Common App" at bounding box center [714, 74] width 74 height 14
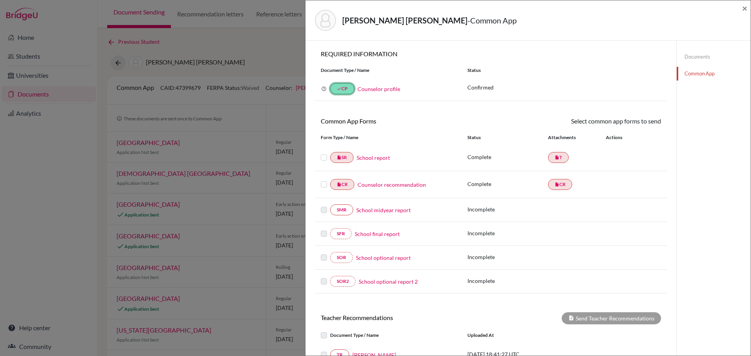
click at [342, 86] on link "done CP" at bounding box center [342, 88] width 24 height 11
click at [364, 86] on link "Counselor profile" at bounding box center [378, 89] width 43 height 7
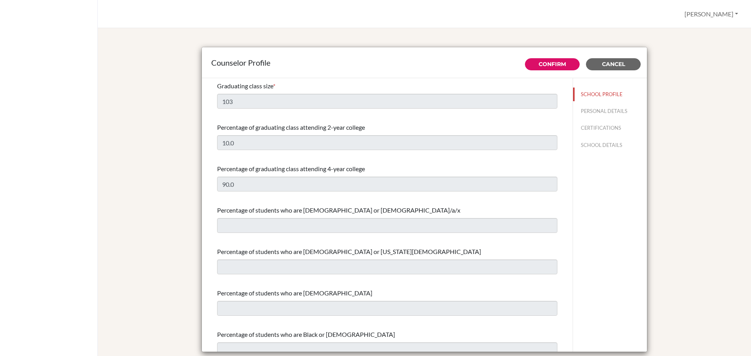
select select "0"
select select "350349"
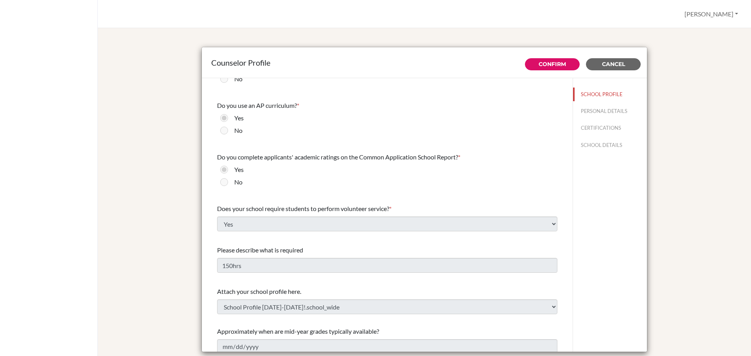
scroll to position [829, 0]
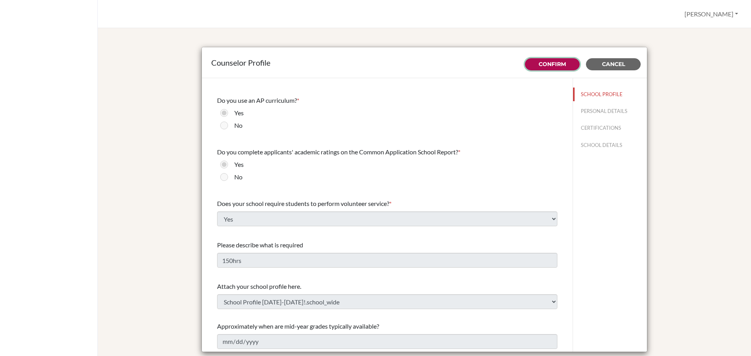
click at [542, 66] on link "Confirm" at bounding box center [552, 64] width 27 height 7
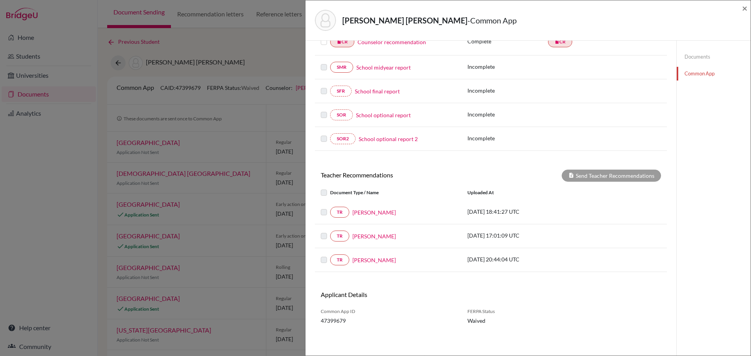
scroll to position [143, 0]
click at [330, 207] on label at bounding box center [330, 207] width 0 height 0
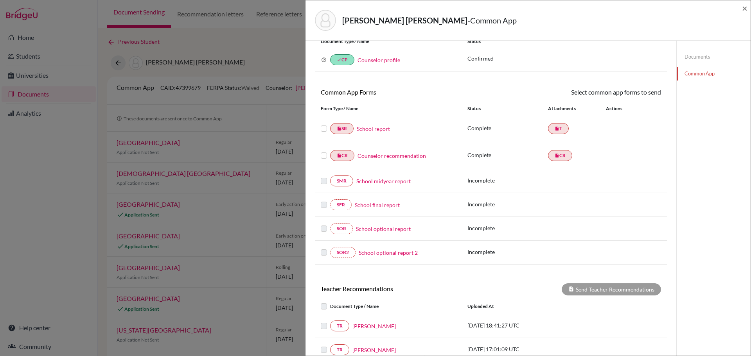
scroll to position [26, 0]
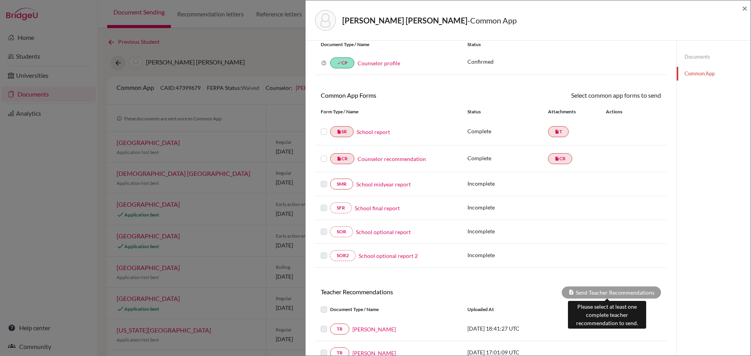
click at [589, 293] on div "Send Teacher Recommendations" at bounding box center [611, 293] width 99 height 12
click at [558, 131] on link "insert_drive_file T" at bounding box center [558, 131] width 21 height 11
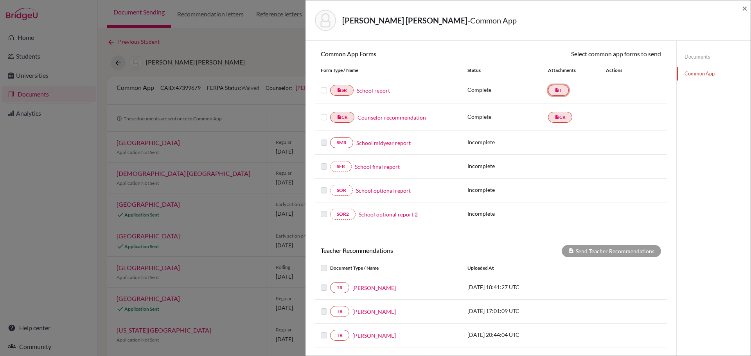
scroll to position [143, 0]
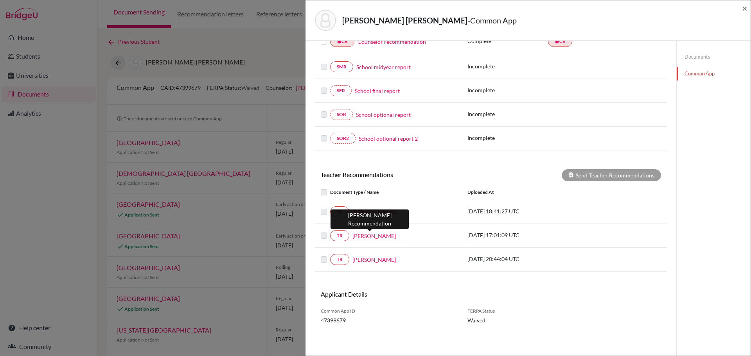
click at [370, 237] on link "[PERSON_NAME]" at bounding box center [373, 236] width 43 height 8
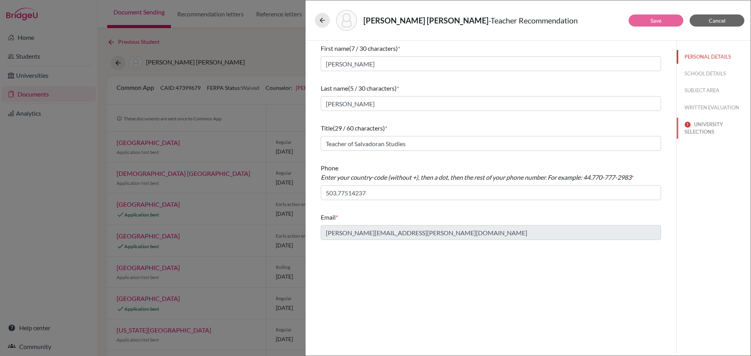
click at [698, 129] on button "UNIVERSITY SELECTIONS" at bounding box center [714, 128] width 74 height 21
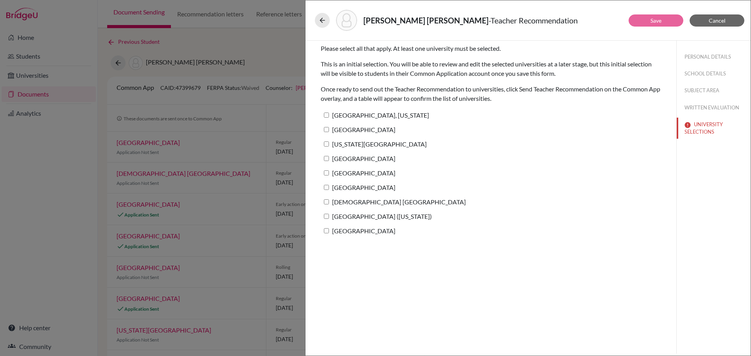
click at [328, 115] on input "[GEOGRAPHIC_DATA], [US_STATE]" at bounding box center [326, 115] width 5 height 5
checkbox input "true"
click at [327, 128] on input "[GEOGRAPHIC_DATA]" at bounding box center [326, 129] width 5 height 5
checkbox input "true"
click at [327, 144] on input "[US_STATE][GEOGRAPHIC_DATA]" at bounding box center [326, 144] width 5 height 5
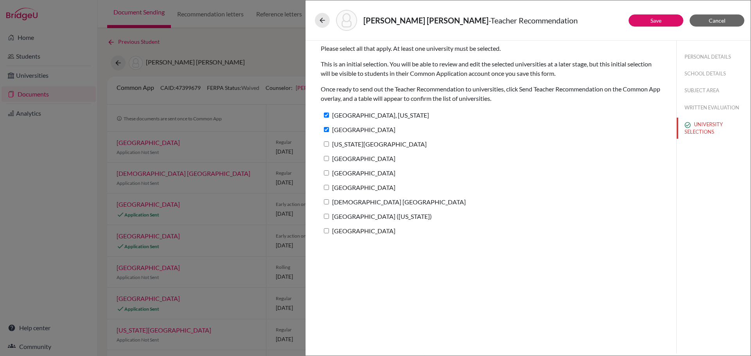
checkbox input "true"
click at [326, 158] on input "[GEOGRAPHIC_DATA]" at bounding box center [326, 158] width 5 height 5
checkbox input "true"
click at [326, 175] on input "[GEOGRAPHIC_DATA]" at bounding box center [326, 173] width 5 height 5
checkbox input "true"
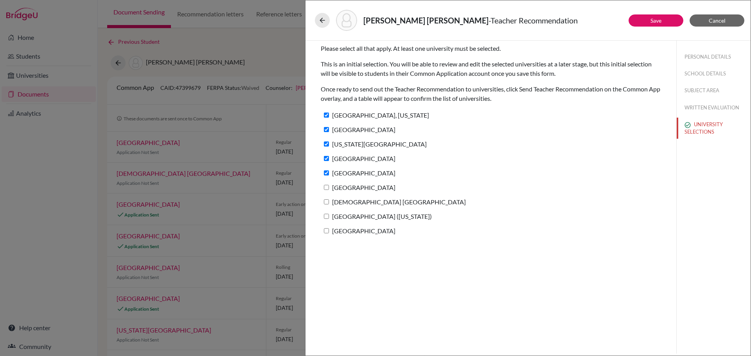
click at [329, 187] on input "[GEOGRAPHIC_DATA]" at bounding box center [326, 187] width 5 height 5
checkbox input "true"
click at [328, 202] on input "[DEMOGRAPHIC_DATA] [GEOGRAPHIC_DATA]" at bounding box center [326, 201] width 5 height 5
checkbox input "true"
click at [327, 217] on input "[GEOGRAPHIC_DATA] ([US_STATE])" at bounding box center [326, 216] width 5 height 5
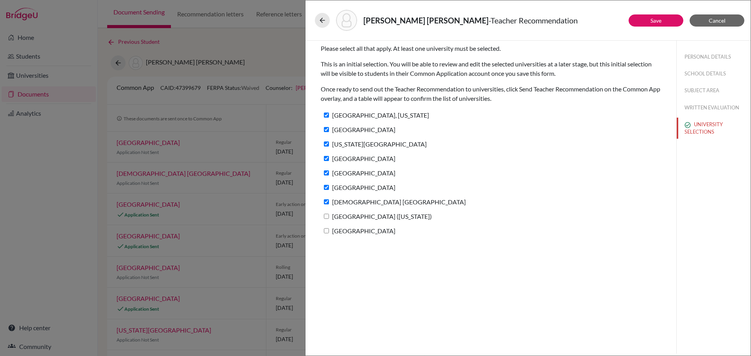
checkbox input "true"
click at [325, 234] on label "[GEOGRAPHIC_DATA]" at bounding box center [358, 230] width 75 height 11
click at [325, 234] on input "[GEOGRAPHIC_DATA]" at bounding box center [326, 230] width 5 height 5
checkbox input "true"
click at [643, 16] on button "Save" at bounding box center [656, 20] width 55 height 12
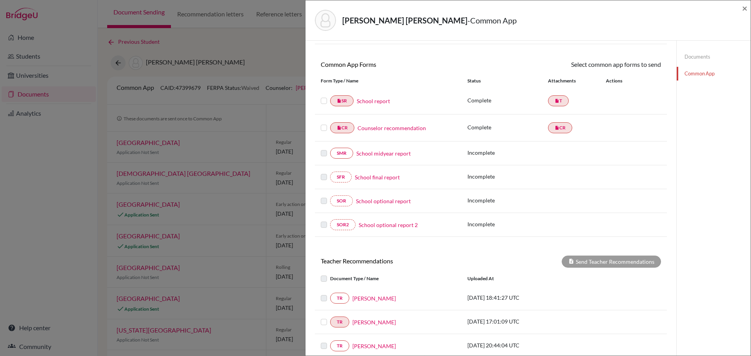
scroll to position [143, 0]
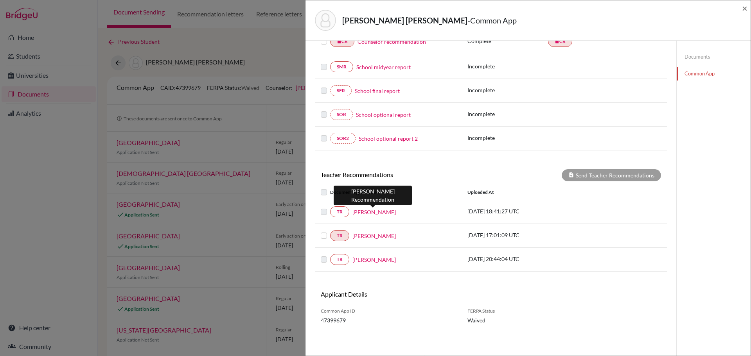
click at [372, 212] on link "[PERSON_NAME]" at bounding box center [373, 212] width 43 height 8
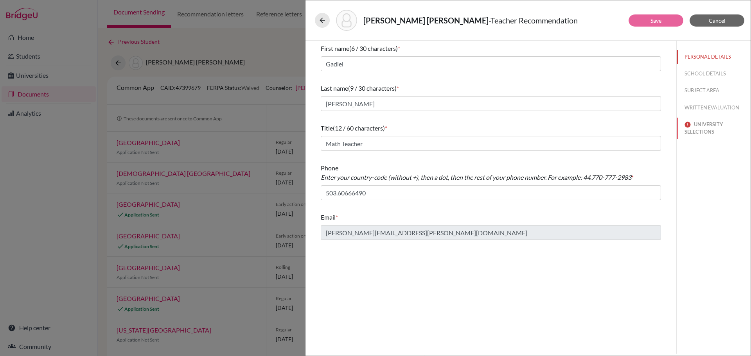
click at [697, 126] on button "UNIVERSITY SELECTIONS" at bounding box center [714, 128] width 74 height 21
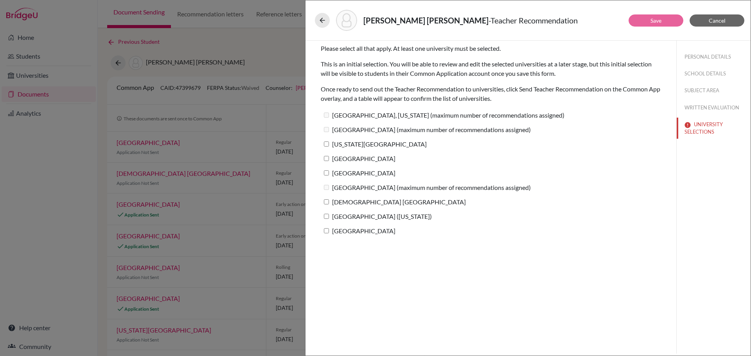
click at [327, 144] on input "[US_STATE][GEOGRAPHIC_DATA]" at bounding box center [326, 144] width 5 height 5
checkbox input "true"
click at [326, 157] on input "[GEOGRAPHIC_DATA]" at bounding box center [326, 158] width 5 height 5
checkbox input "true"
click at [323, 172] on label "[GEOGRAPHIC_DATA]" at bounding box center [358, 172] width 75 height 11
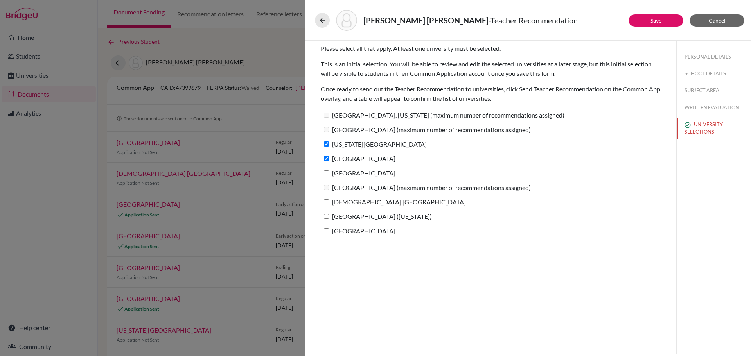
click at [324, 172] on input "[GEOGRAPHIC_DATA]" at bounding box center [326, 173] width 5 height 5
checkbox input "true"
click at [326, 201] on input "[DEMOGRAPHIC_DATA] [GEOGRAPHIC_DATA]" at bounding box center [326, 201] width 5 height 5
checkbox input "true"
click at [327, 218] on input "[GEOGRAPHIC_DATA] ([US_STATE])" at bounding box center [326, 216] width 5 height 5
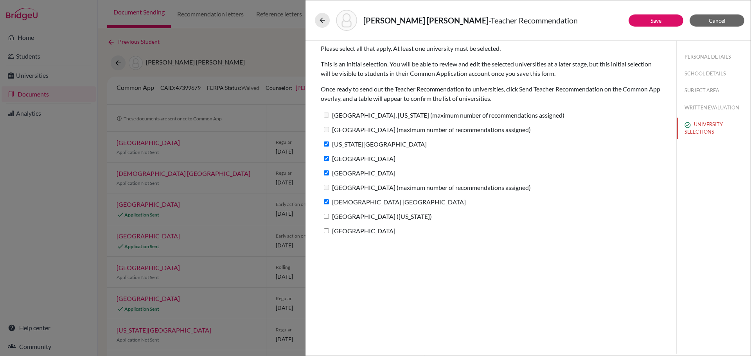
checkbox input "true"
click at [327, 228] on label "[GEOGRAPHIC_DATA]" at bounding box center [358, 230] width 75 height 11
click at [327, 228] on input "[GEOGRAPHIC_DATA]" at bounding box center [326, 230] width 5 height 5
checkbox input "true"
click at [642, 21] on button "Save" at bounding box center [656, 20] width 55 height 12
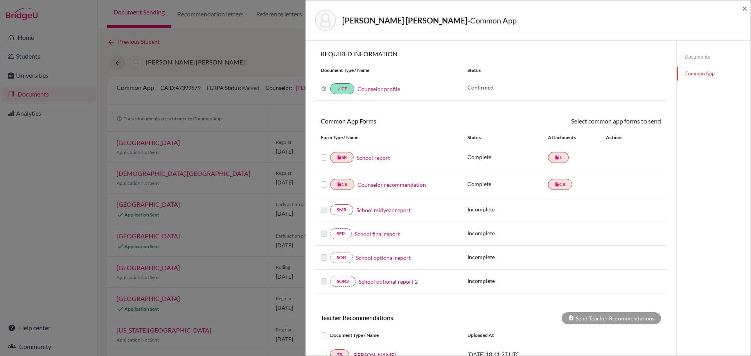
scroll to position [143, 0]
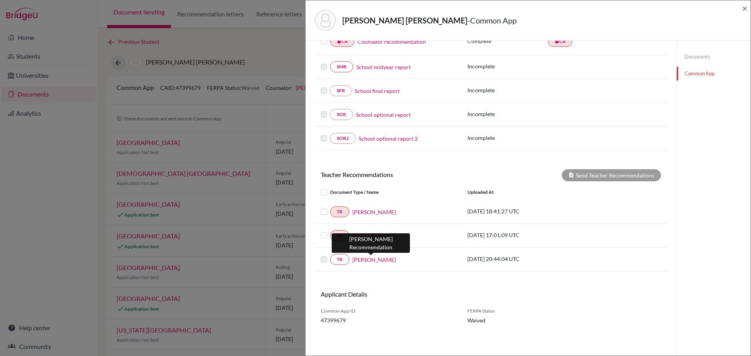
click at [375, 260] on link "[PERSON_NAME]" at bounding box center [373, 260] width 43 height 8
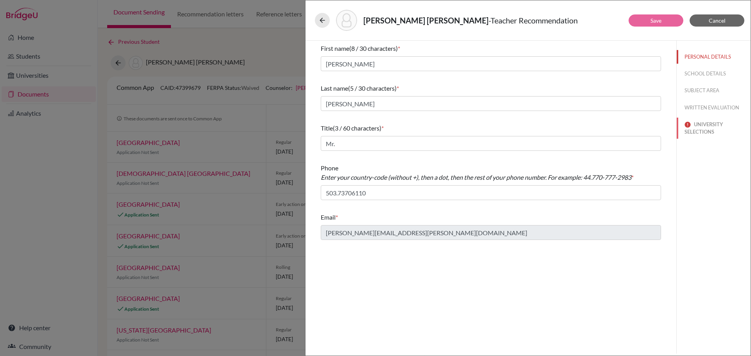
click at [704, 127] on button "UNIVERSITY SELECTIONS" at bounding box center [714, 128] width 74 height 21
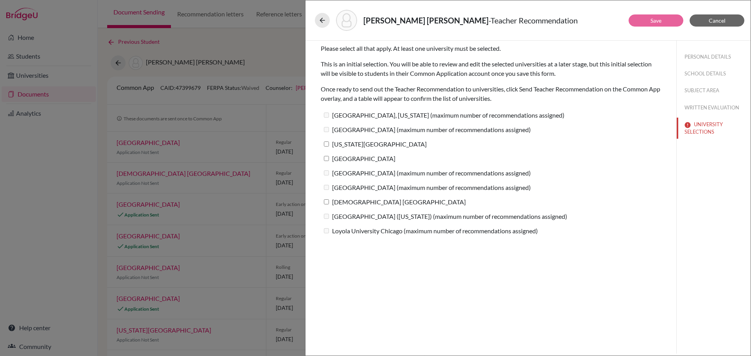
click at [327, 146] on input "[US_STATE][GEOGRAPHIC_DATA]" at bounding box center [326, 144] width 5 height 5
checkbox input "true"
click at [327, 157] on input "[GEOGRAPHIC_DATA]" at bounding box center [326, 158] width 5 height 5
checkbox input "true"
click at [327, 200] on input "[DEMOGRAPHIC_DATA] [GEOGRAPHIC_DATA]" at bounding box center [326, 201] width 5 height 5
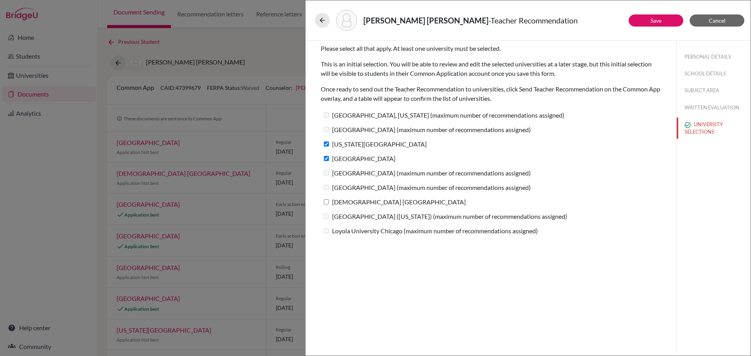
checkbox input "true"
click at [651, 24] on button "Save" at bounding box center [656, 20] width 55 height 12
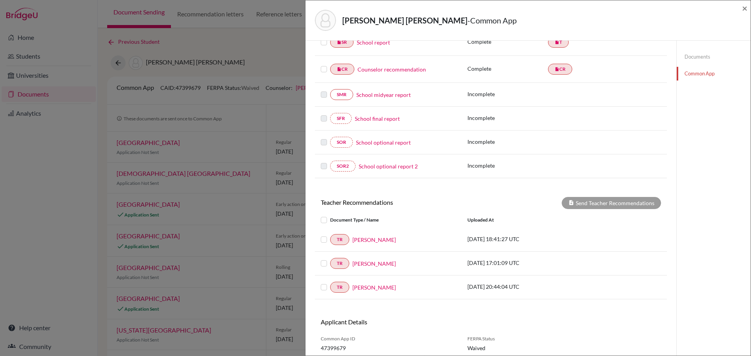
scroll to position [143, 0]
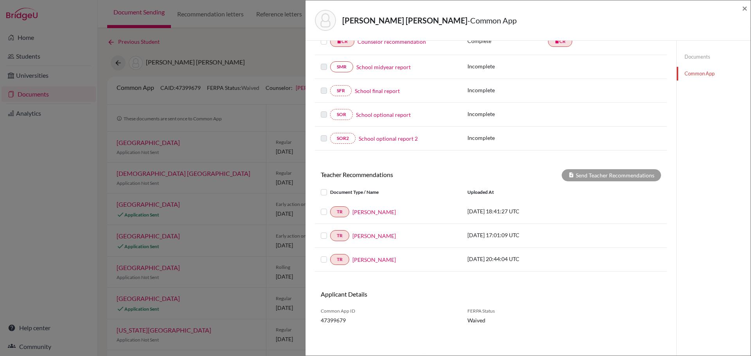
click at [330, 207] on label at bounding box center [330, 207] width 0 height 0
click at [0, 0] on input "checkbox" at bounding box center [0, 0] width 0 height 0
click at [330, 231] on label at bounding box center [330, 231] width 0 height 0
click at [0, 0] on input "checkbox" at bounding box center [0, 0] width 0 height 0
click at [330, 255] on label at bounding box center [330, 255] width 0 height 0
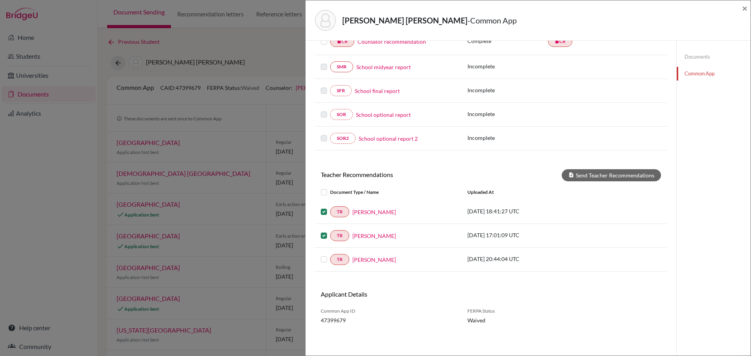
click at [0, 0] on input "checkbox" at bounding box center [0, 0] width 0 height 0
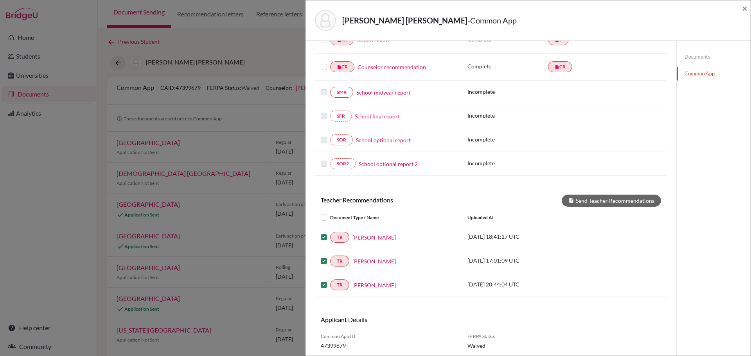
scroll to position [104, 0]
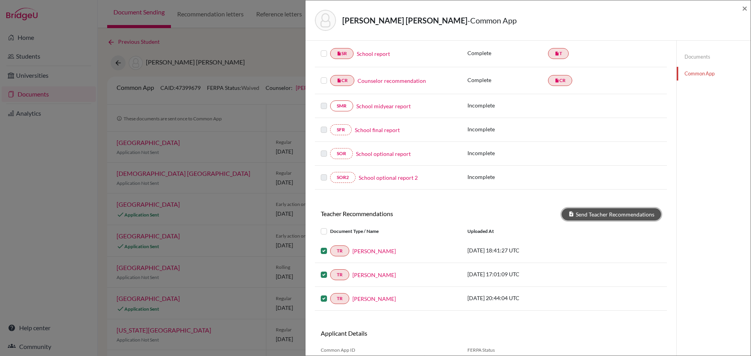
click at [598, 219] on button "Send Teacher Recommendations" at bounding box center [611, 214] width 99 height 12
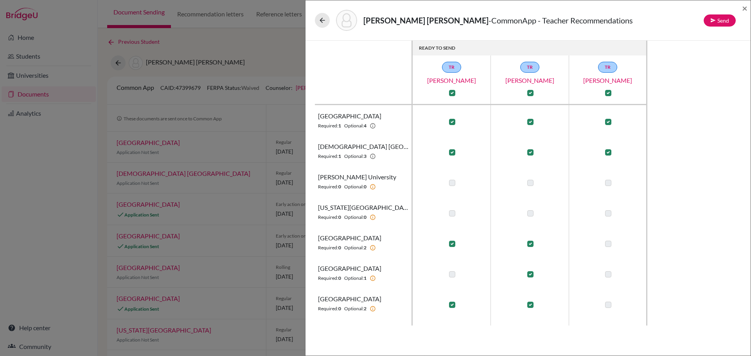
click at [529, 273] on label at bounding box center [530, 274] width 6 height 6
click at [529, 273] on input "checkbox" at bounding box center [528, 274] width 6 height 8
checkbox input "false"
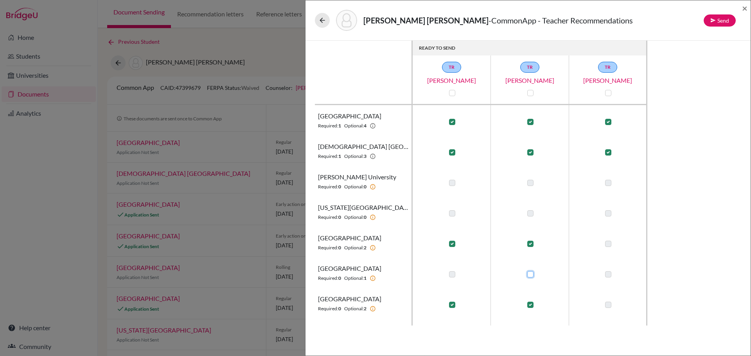
checkbox input "false"
click at [452, 276] on label at bounding box center [452, 274] width 6 height 6
click at [452, 276] on input "checkbox" at bounding box center [450, 274] width 6 height 8
checkbox input "true"
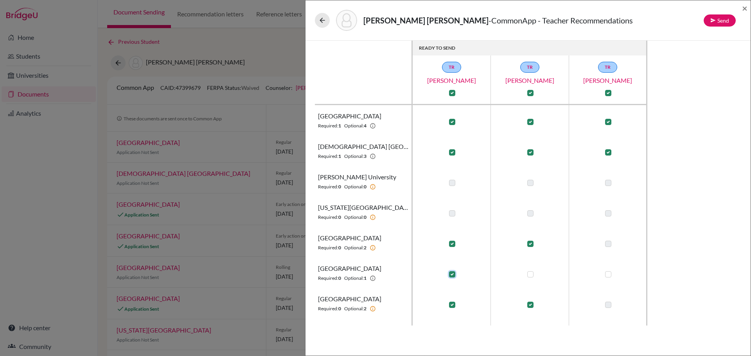
checkbox input "true"
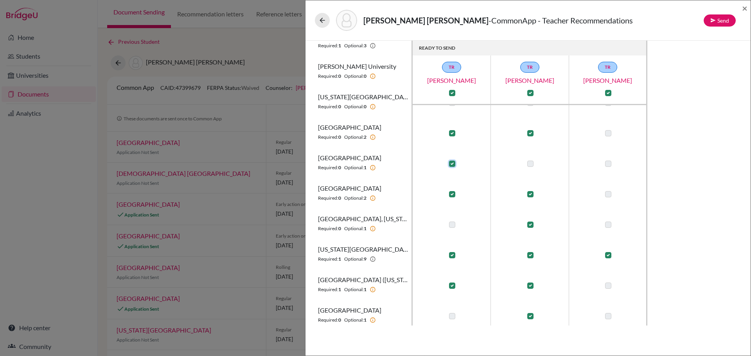
scroll to position [115, 0]
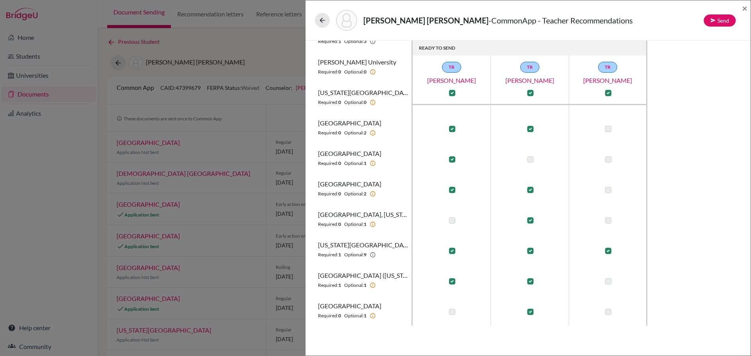
click at [529, 223] on label at bounding box center [530, 220] width 6 height 6
click at [529, 223] on input "checkbox" at bounding box center [528, 220] width 6 height 8
checkbox input "false"
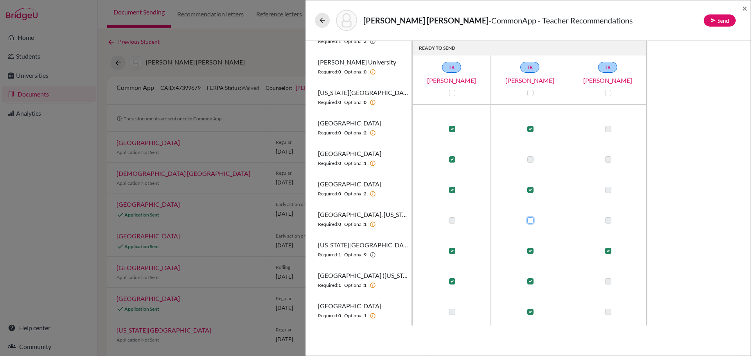
checkbox input "false"
click at [452, 221] on label at bounding box center [452, 220] width 6 height 6
click at [452, 221] on input "checkbox" at bounding box center [450, 220] width 6 height 8
checkbox input "true"
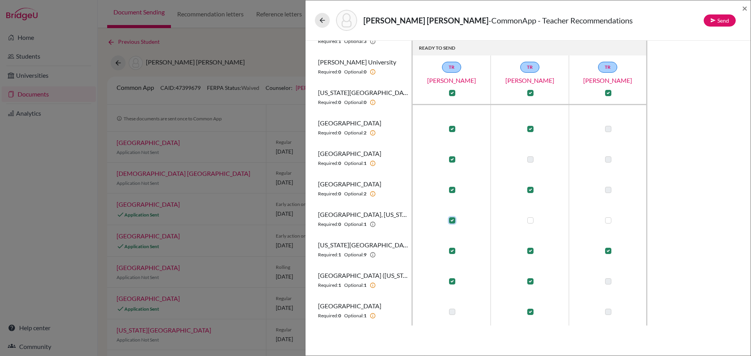
checkbox input "true"
click at [530, 313] on label at bounding box center [530, 312] width 6 height 6
click at [530, 313] on input "checkbox" at bounding box center [528, 311] width 6 height 8
checkbox input "false"
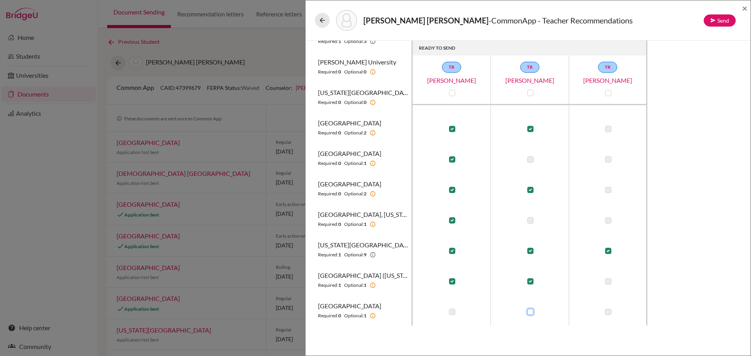
checkbox input "false"
click at [450, 313] on label at bounding box center [452, 312] width 6 height 6
click at [450, 313] on input "checkbox" at bounding box center [450, 311] width 6 height 8
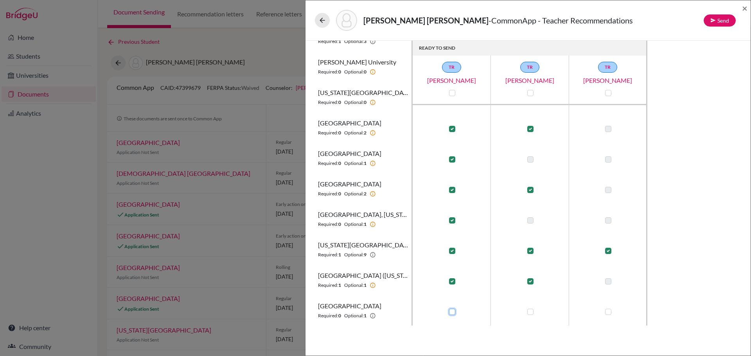
checkbox input "true"
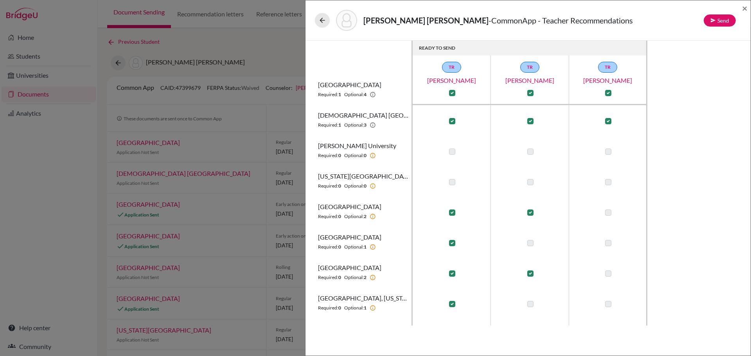
scroll to position [0, 0]
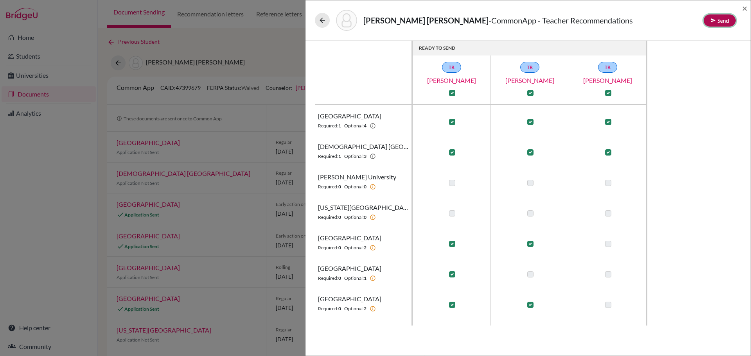
click at [719, 21] on button "Send" at bounding box center [720, 20] width 32 height 12
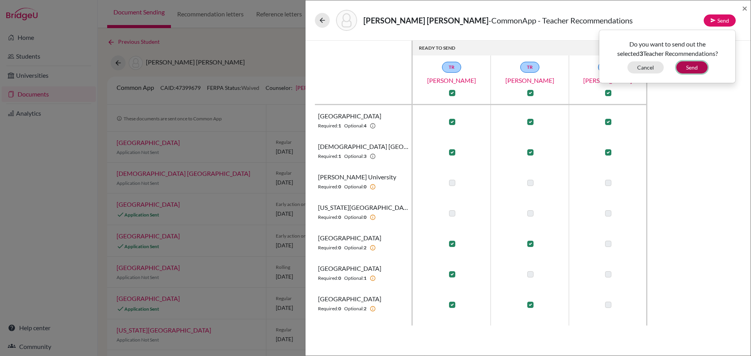
click at [691, 68] on button "Send" at bounding box center [691, 67] width 31 height 12
checkbox input "false"
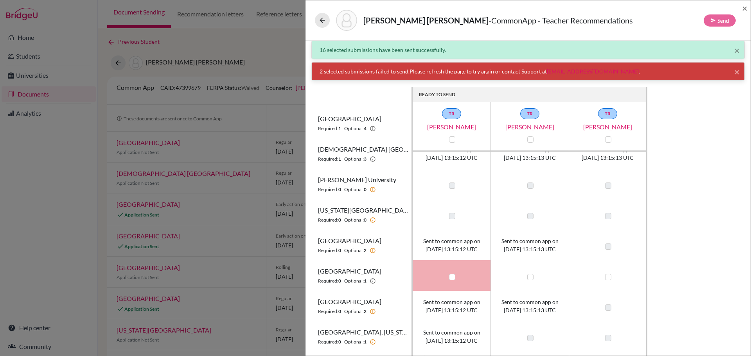
scroll to position [115, 0]
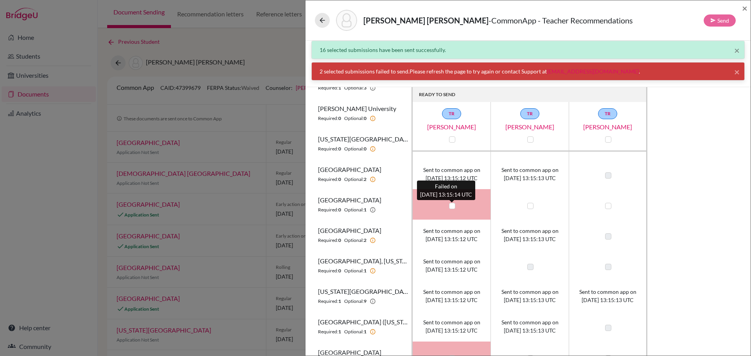
click at [451, 205] on label at bounding box center [452, 206] width 6 height 6
click at [451, 205] on input "checkbox" at bounding box center [450, 205] width 6 height 8
checkbox input "true"
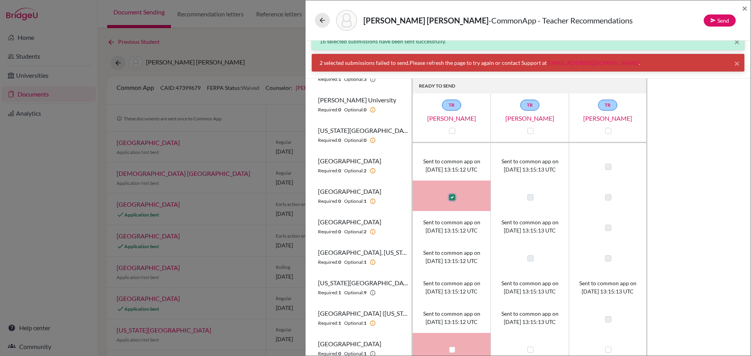
scroll to position [16, 0]
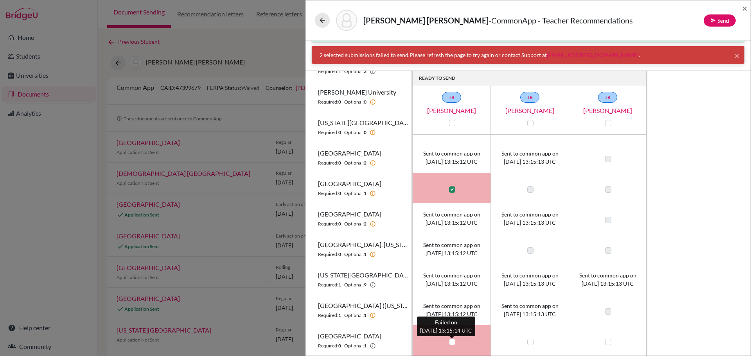
click at [451, 343] on label at bounding box center [452, 342] width 6 height 6
click at [451, 343] on input "checkbox" at bounding box center [450, 342] width 6 height 8
checkbox input "true"
click at [692, 221] on div "READY TO SEND TR Gadiel Rachelson TR Herbert Lopez TR Fernando Sorto Bentley Un…" at bounding box center [528, 213] width 426 height 285
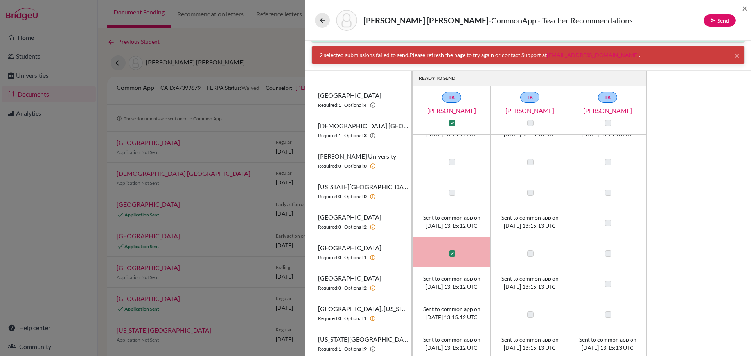
scroll to position [0, 0]
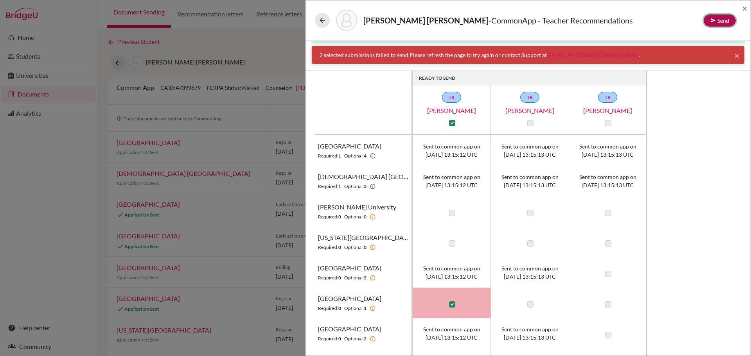
click at [726, 20] on button "Send" at bounding box center [720, 20] width 32 height 12
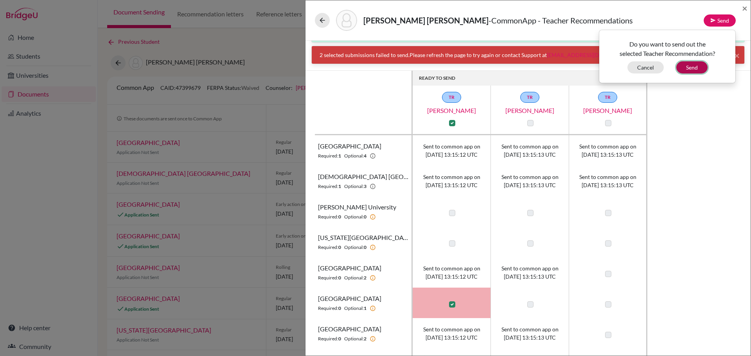
click at [692, 66] on button "Send" at bounding box center [691, 67] width 31 height 12
checkbox input "false"
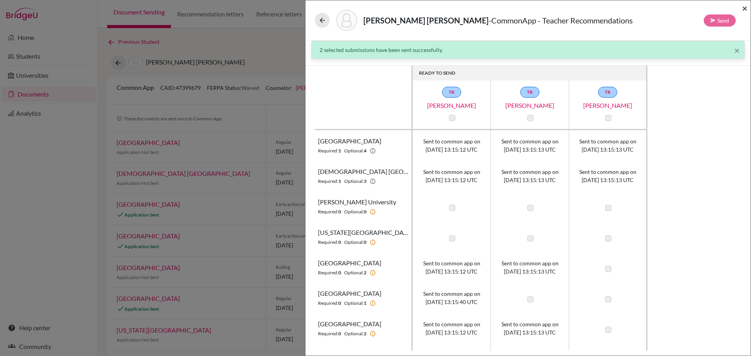
click at [744, 6] on span "×" at bounding box center [744, 7] width 5 height 11
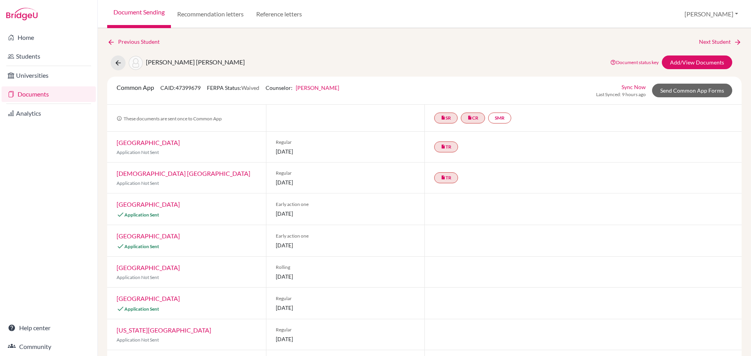
click at [625, 88] on link "Sync Now" at bounding box center [634, 87] width 24 height 8
